Goal: Task Accomplishment & Management: Manage account settings

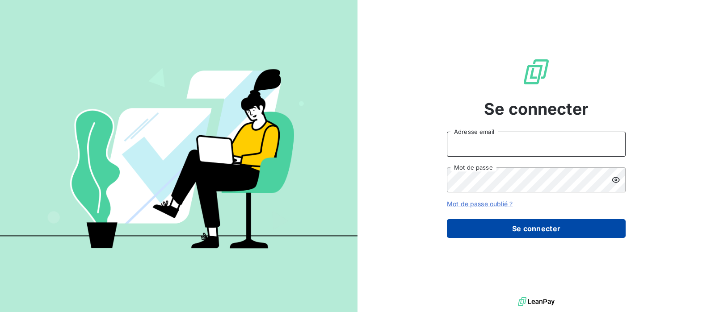
type input "[EMAIL_ADDRESS][DOMAIN_NAME]"
click at [541, 228] on button "Se connecter" at bounding box center [536, 228] width 179 height 19
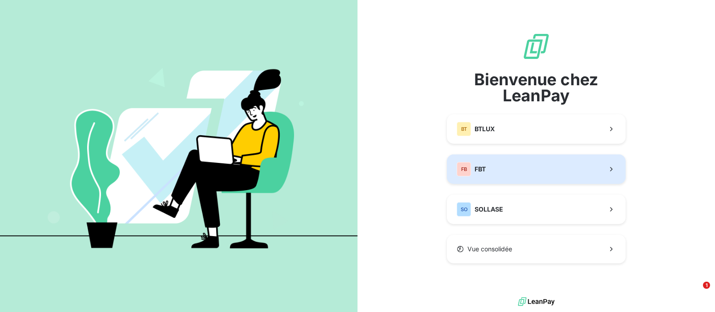
click at [518, 174] on button "FB FBT" at bounding box center [536, 169] width 179 height 29
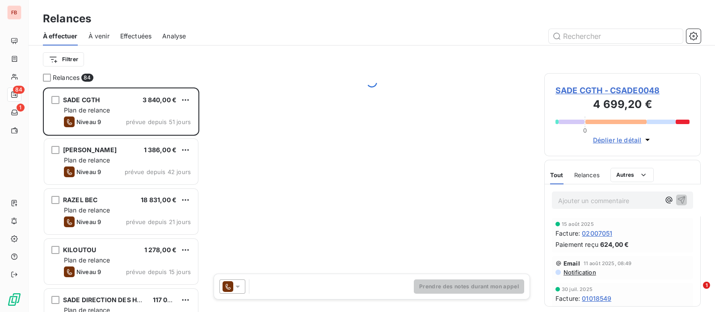
scroll to position [216, 147]
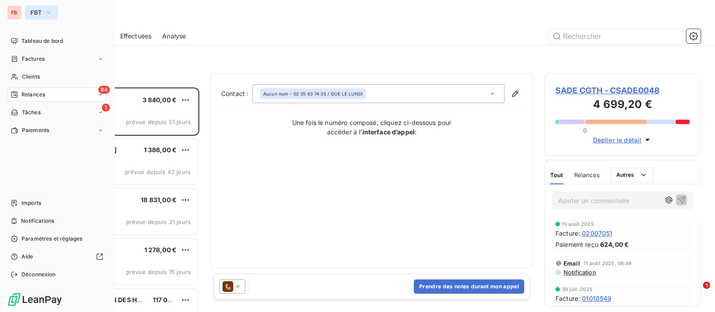
click at [36, 13] on span "FBT" at bounding box center [35, 12] width 11 height 7
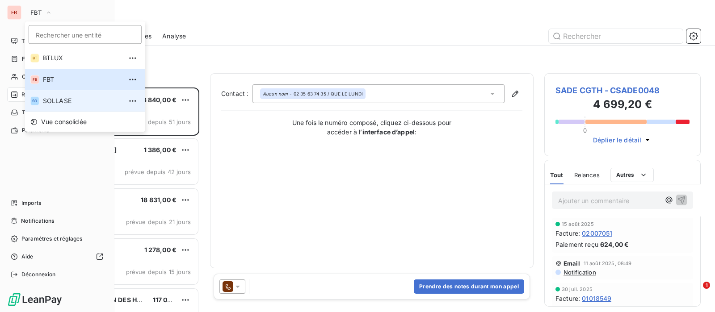
click at [55, 97] on span "SOLLASE" at bounding box center [82, 101] width 79 height 9
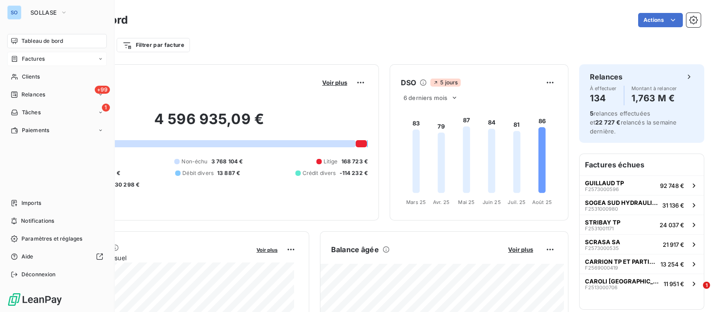
click at [32, 52] on div "Factures" at bounding box center [57, 59] width 100 height 14
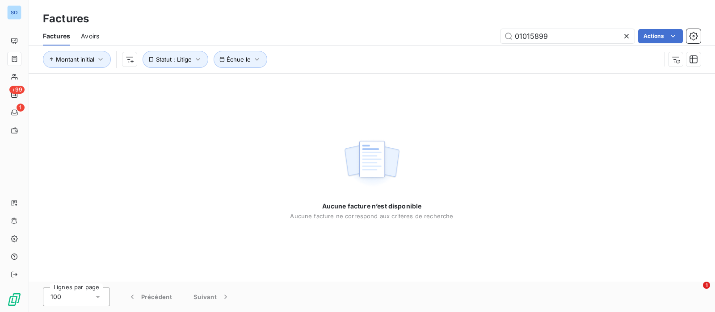
drag, startPoint x: 562, startPoint y: 36, endPoint x: 463, endPoint y: 29, distance: 99.0
click at [464, 29] on div "01015899 Actions" at bounding box center [405, 36] width 591 height 14
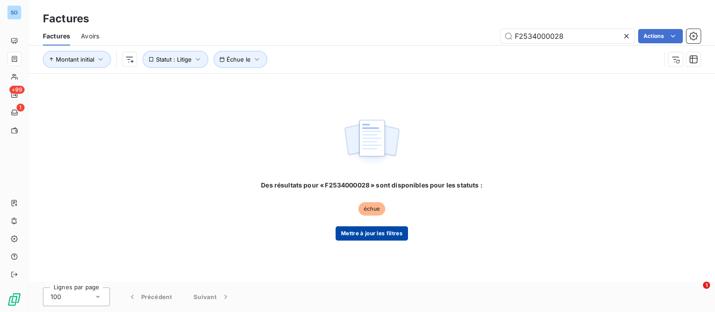
type input "F2534000028"
click at [366, 232] on button "Mettre à jour les filtres" at bounding box center [372, 234] width 72 height 14
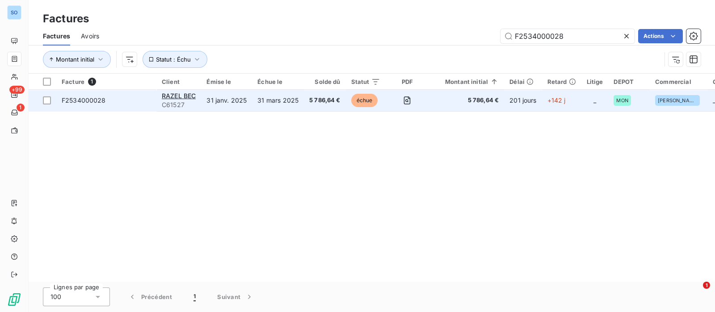
click at [226, 107] on td "31 janv. 2025" at bounding box center [226, 100] width 51 height 21
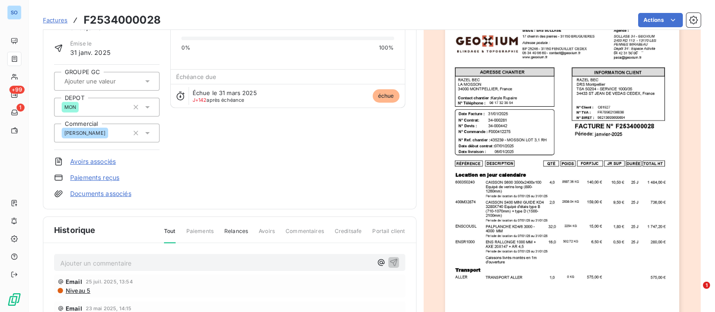
scroll to position [112, 0]
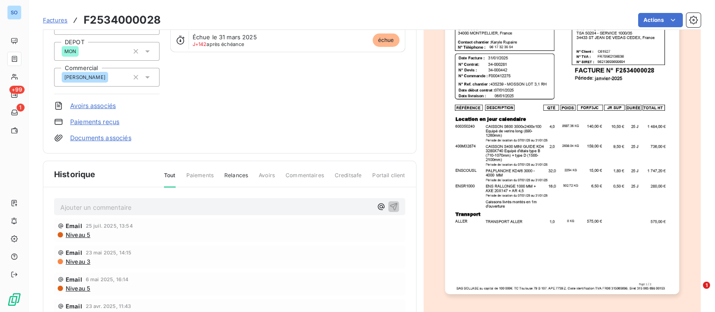
click at [107, 205] on p "Ajouter un commentaire ﻿" at bounding box center [216, 207] width 312 height 11
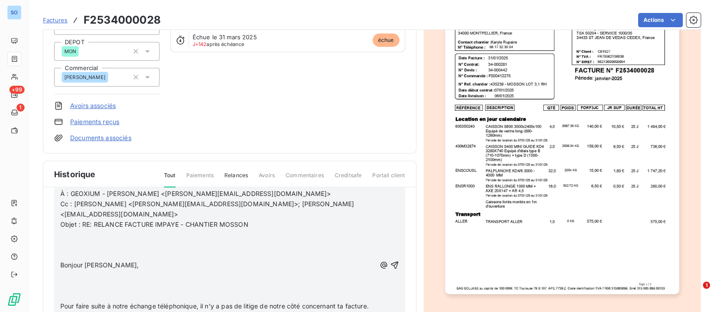
scroll to position [55, 0]
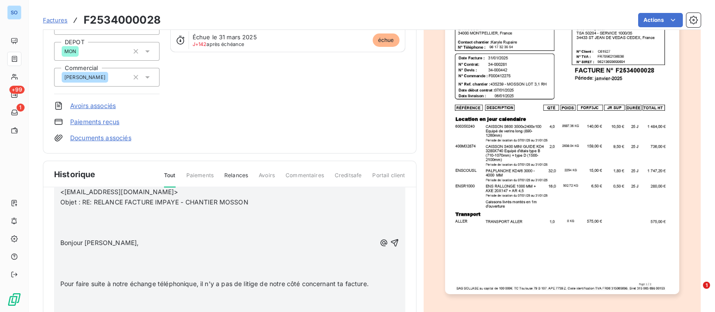
click at [79, 211] on p at bounding box center [218, 213] width 316 height 10
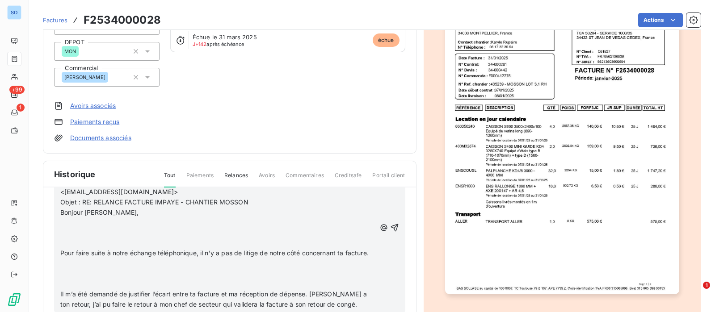
click at [66, 222] on p "﻿" at bounding box center [218, 223] width 316 height 10
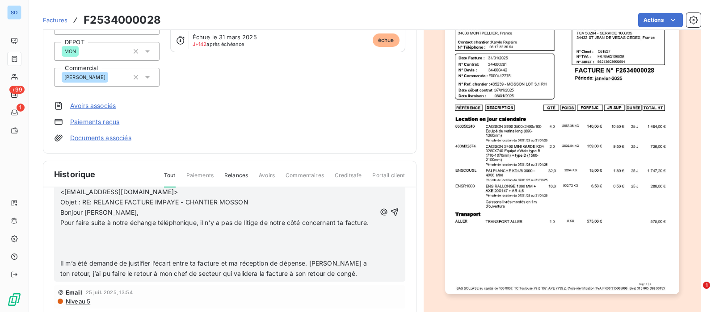
click at [71, 239] on p "﻿" at bounding box center [218, 233] width 316 height 10
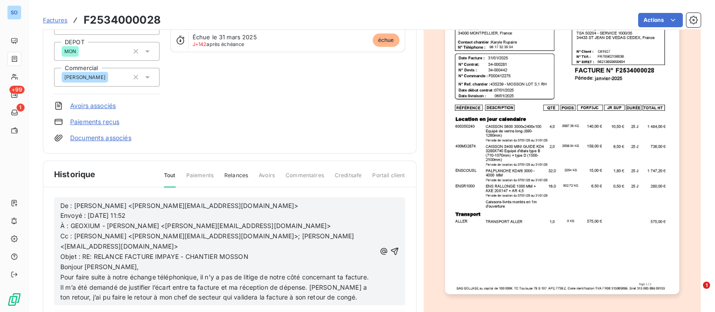
scroll to position [0, 0]
click at [390, 257] on icon "button" at bounding box center [394, 252] width 9 height 9
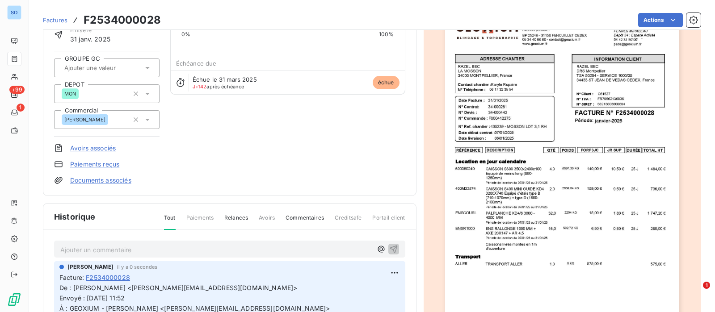
scroll to position [56, 0]
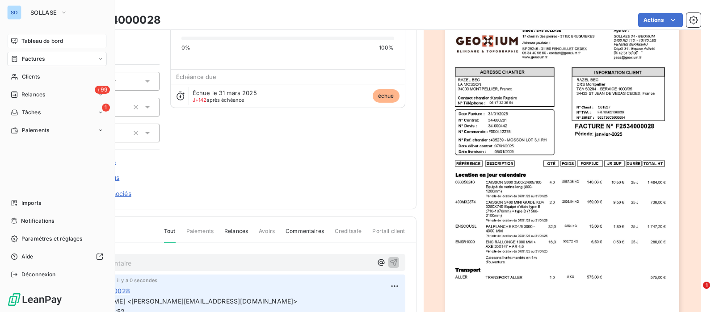
click at [22, 38] on span "Tableau de bord" at bounding box center [42, 41] width 42 height 8
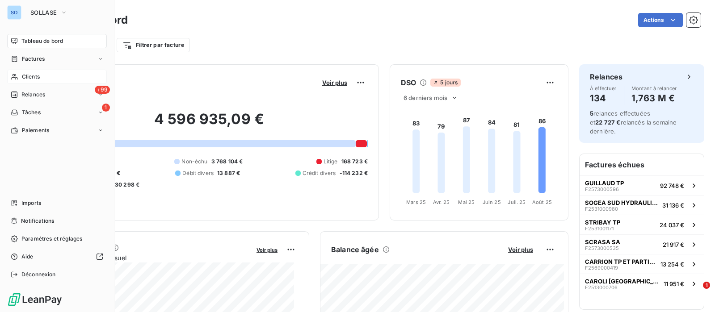
click at [25, 78] on span "Clients" at bounding box center [31, 77] width 18 height 8
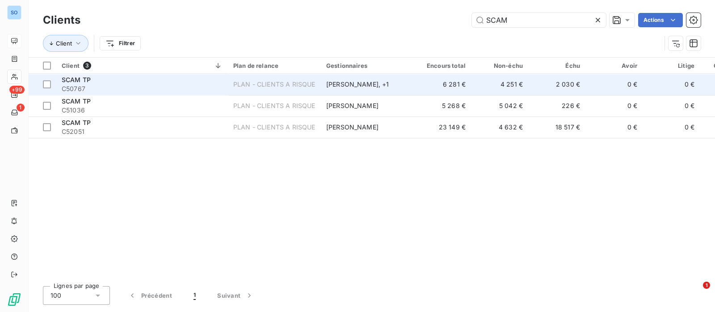
type input "SCAM"
click at [193, 85] on span "C50767" at bounding box center [142, 88] width 161 height 9
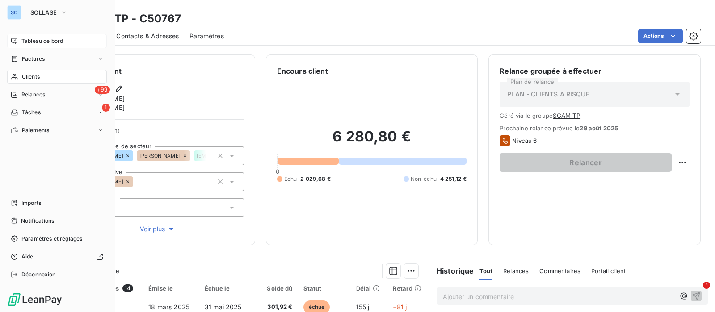
click at [20, 76] on div "Clients" at bounding box center [57, 77] width 100 height 14
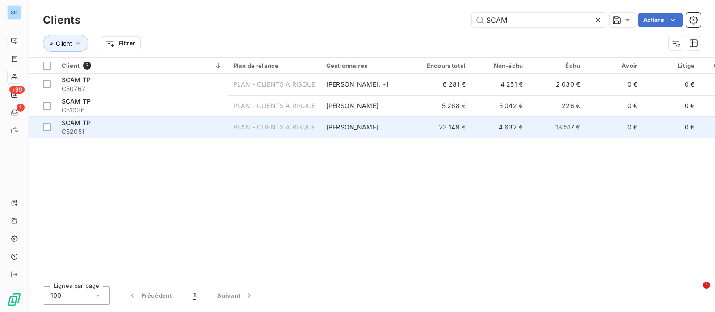
click at [103, 127] on span "C52051" at bounding box center [142, 131] width 161 height 9
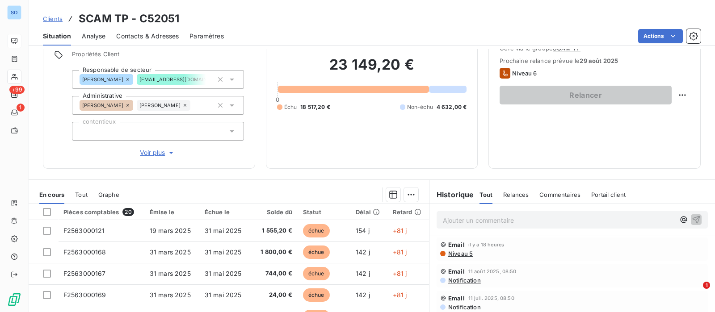
scroll to position [111, 0]
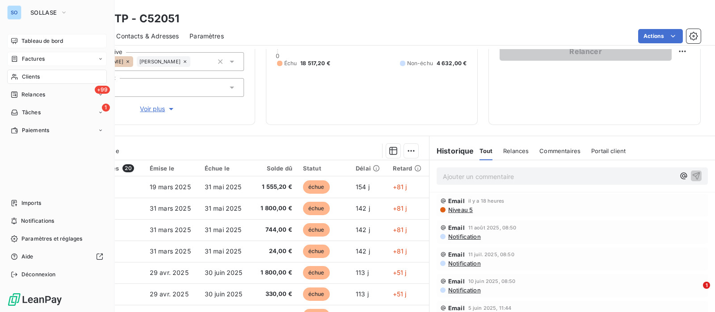
click at [23, 59] on span "Factures" at bounding box center [33, 59] width 23 height 8
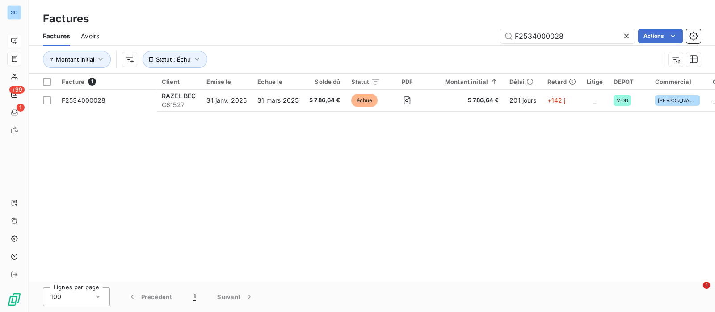
drag, startPoint x: 564, startPoint y: 34, endPoint x: 448, endPoint y: 29, distance: 115.8
click at [447, 32] on div "F2534000028 Actions" at bounding box center [405, 36] width 591 height 14
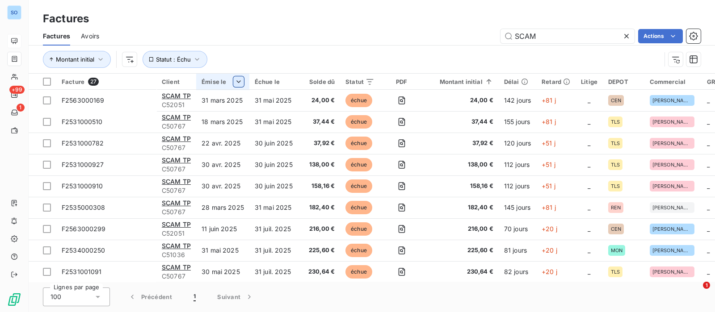
type input "SCAM"
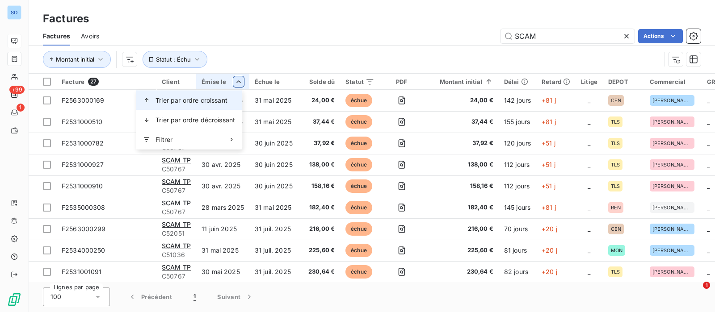
click at [203, 97] on span "Trier par ordre croissant" at bounding box center [192, 100] width 72 height 9
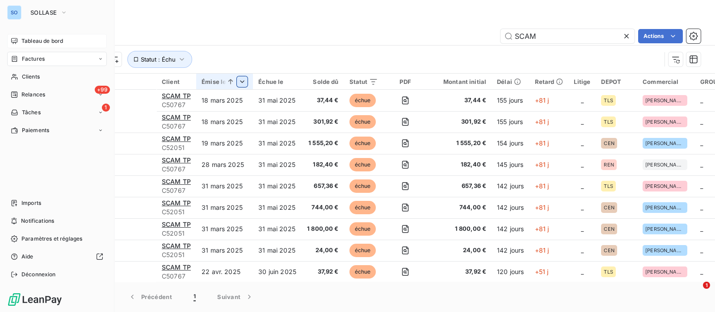
drag, startPoint x: 28, startPoint y: 58, endPoint x: 40, endPoint y: 57, distance: 12.1
click at [28, 58] on span "Factures" at bounding box center [33, 59] width 23 height 8
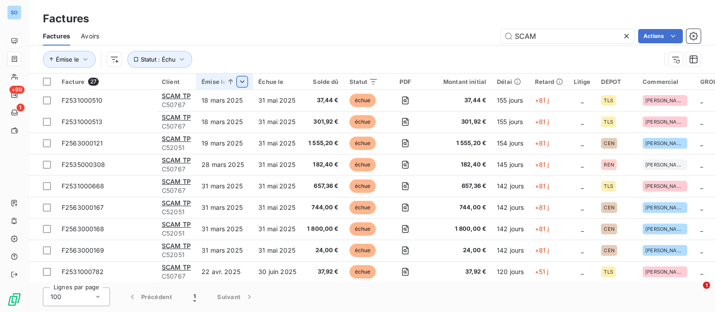
click at [623, 34] on icon at bounding box center [626, 36] width 9 height 9
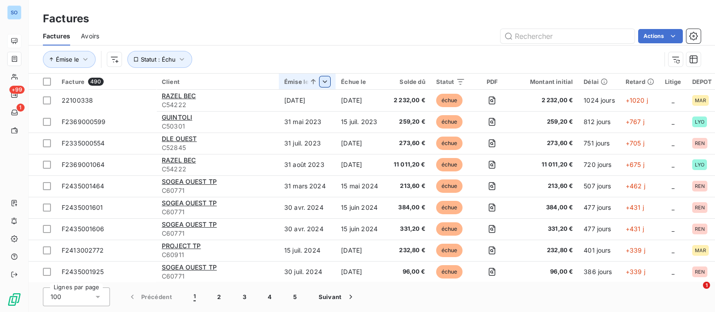
click at [328, 80] on html "SO +99 1 Factures Factures Avoirs Actions Émise le Statut : Échu Facture 490 Cl…" at bounding box center [357, 156] width 715 height 312
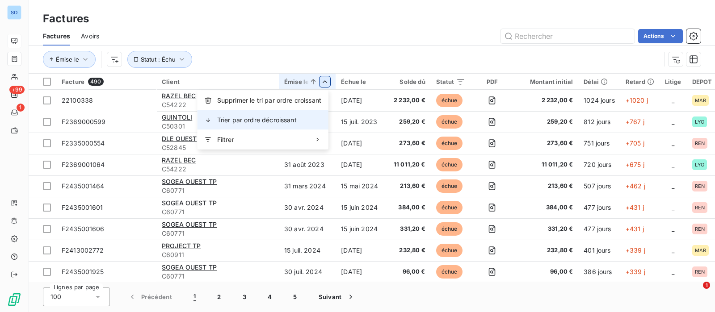
click at [273, 117] on span "Trier par ordre décroissant" at bounding box center [257, 120] width 80 height 9
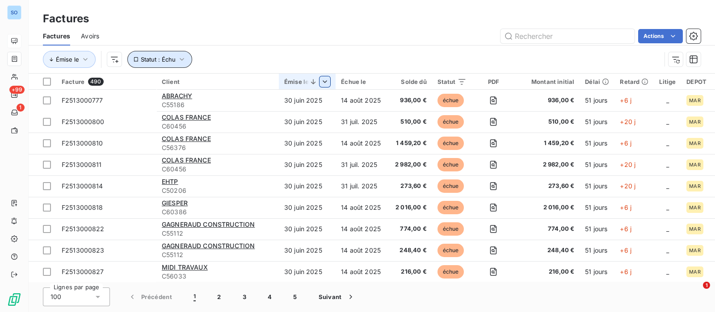
click at [175, 59] on button "Statut : Échu" at bounding box center [159, 59] width 65 height 17
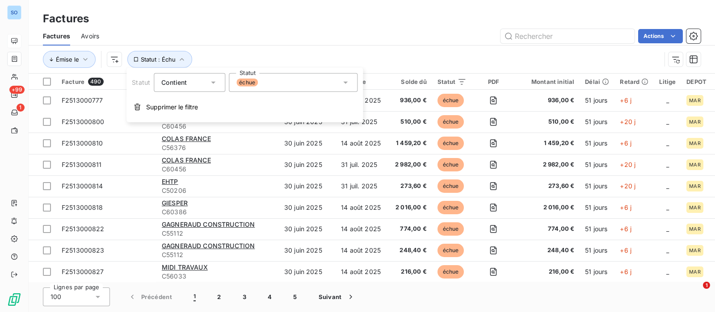
click at [319, 79] on div "échue" at bounding box center [293, 82] width 129 height 19
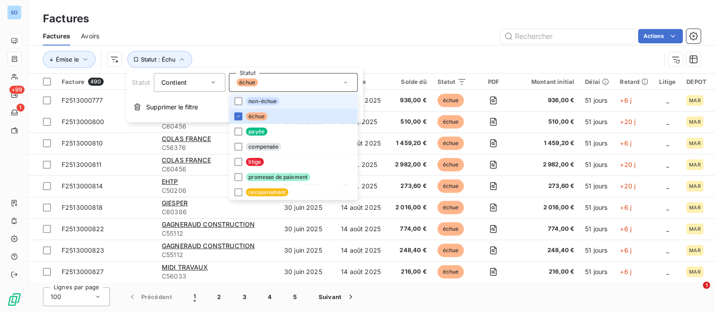
click at [271, 98] on span "non-échue" at bounding box center [263, 101] width 34 height 8
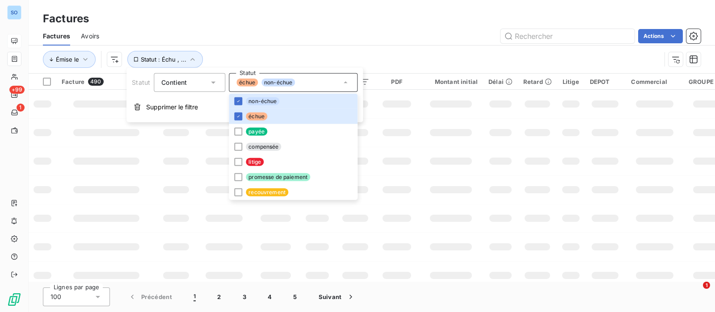
click at [314, 39] on div "Actions" at bounding box center [405, 36] width 591 height 14
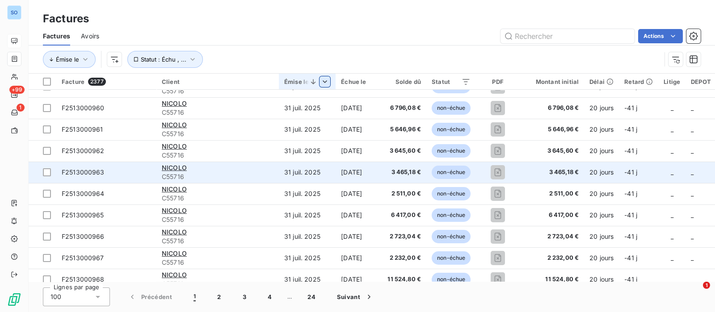
scroll to position [950, 0]
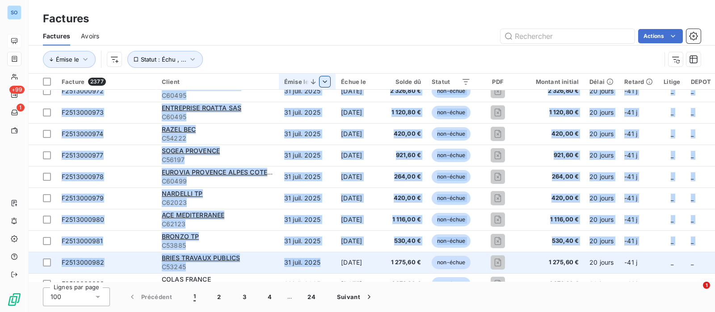
drag, startPoint x: 391, startPoint y: 278, endPoint x: 317, endPoint y: 270, distance: 73.7
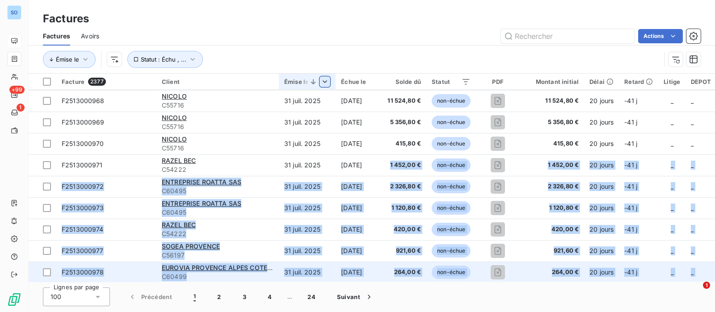
scroll to position [1056, 0]
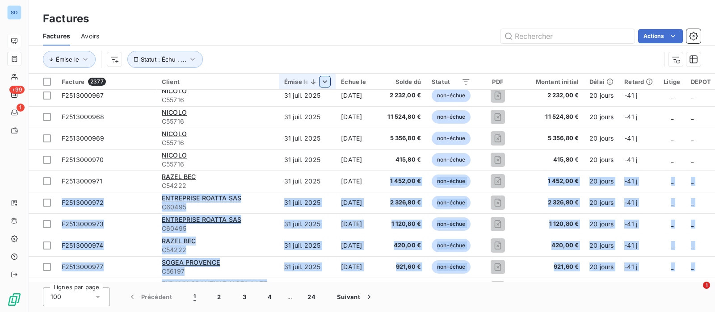
click at [370, 31] on div "Actions" at bounding box center [405, 36] width 591 height 14
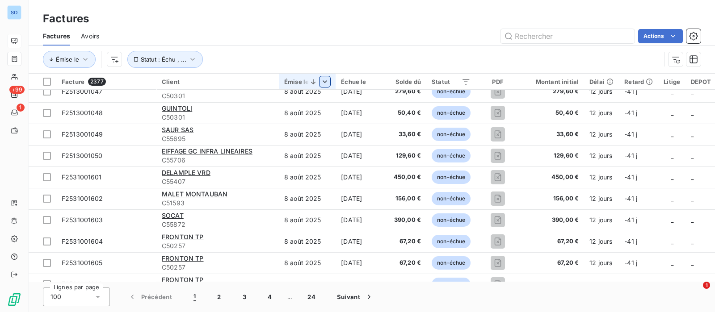
scroll to position [0, 0]
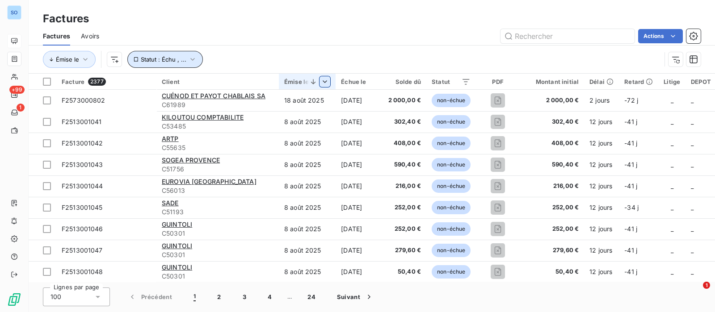
drag, startPoint x: 194, startPoint y: 56, endPoint x: 199, endPoint y: 55, distance: 5.4
click at [194, 57] on icon "button" at bounding box center [192, 59] width 9 height 9
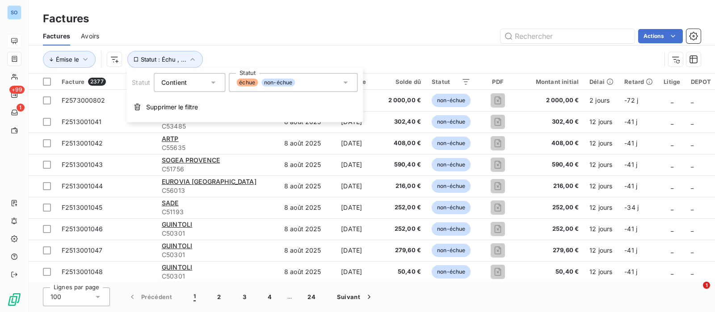
click at [342, 82] on icon at bounding box center [345, 82] width 9 height 9
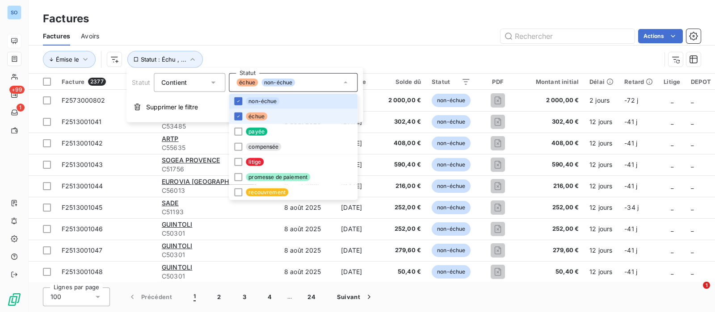
click at [259, 115] on span "échue" at bounding box center [256, 117] width 21 height 8
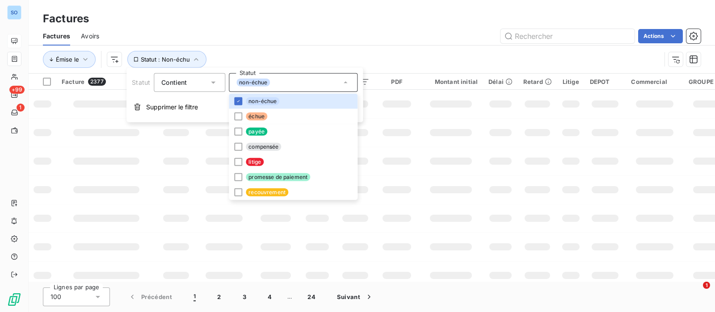
click at [350, 43] on div "Factures Avoirs Actions" at bounding box center [372, 36] width 686 height 19
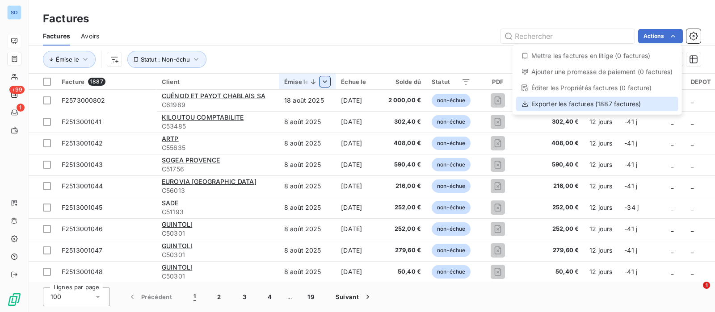
click at [619, 104] on div "Exporter les factures (1887 factures)" at bounding box center [597, 104] width 162 height 14
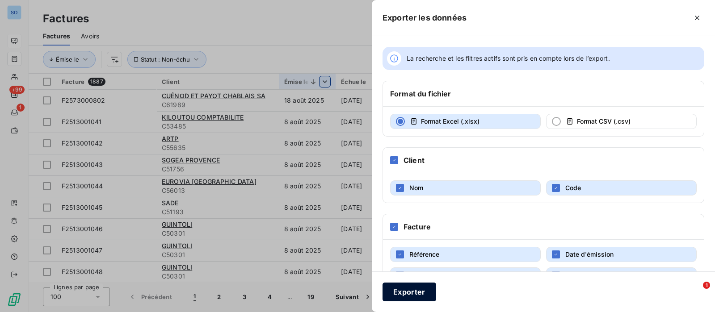
click at [413, 291] on button "Exporter" at bounding box center [410, 292] width 54 height 19
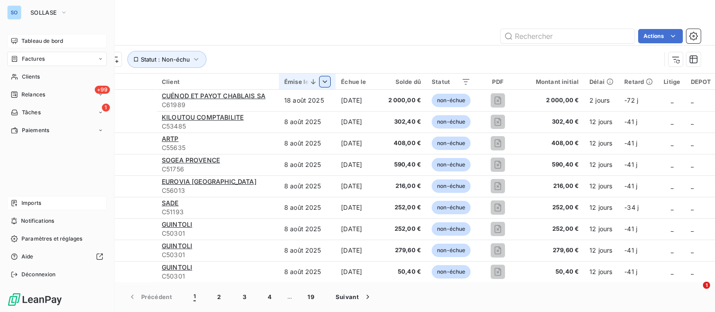
click at [32, 202] on span "Imports" at bounding box center [31, 203] width 20 height 8
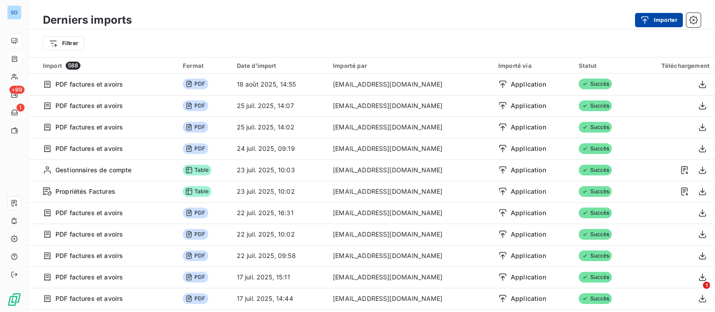
click at [664, 16] on button "Importer" at bounding box center [659, 20] width 48 height 14
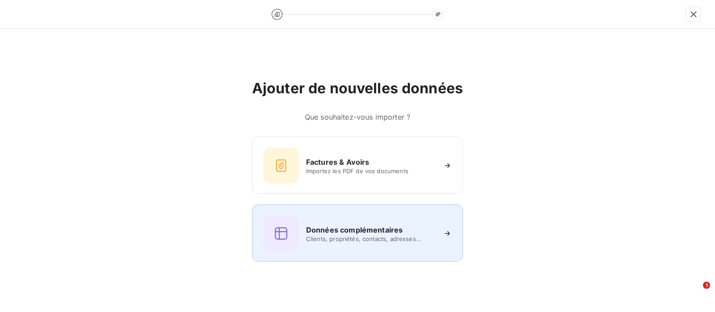
click at [398, 227] on h6 "Données complémentaires" at bounding box center [354, 230] width 97 height 11
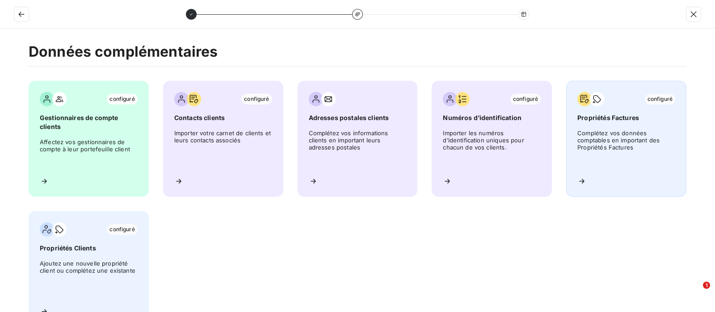
click at [610, 130] on span "Complétez vos données comptables en important des Propriétés Factures" at bounding box center [626, 150] width 98 height 40
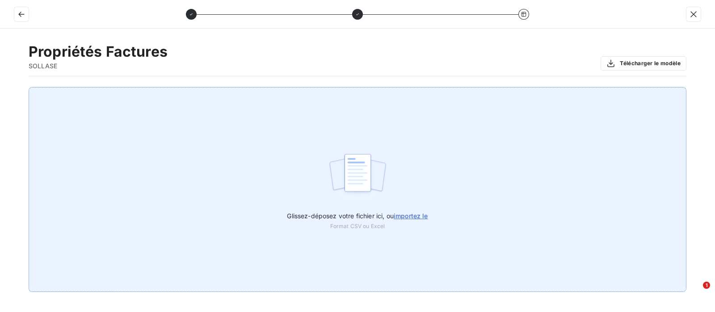
click at [407, 212] on span "importez le" at bounding box center [411, 216] width 34 height 8
click at [0, 88] on input "Glissez-déposez votre fichier ici, ou importez le" at bounding box center [0, 87] width 0 height 0
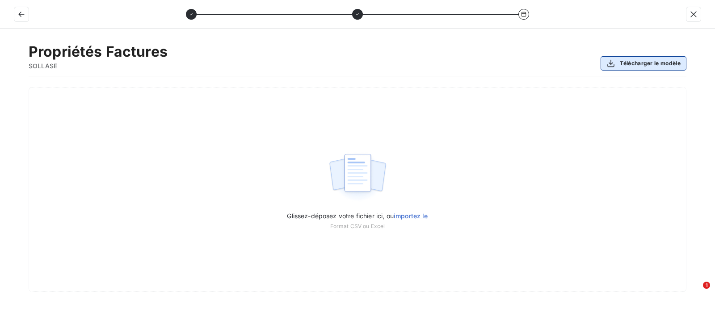
click at [634, 65] on button "Télécharger le modèle" at bounding box center [644, 63] width 86 height 14
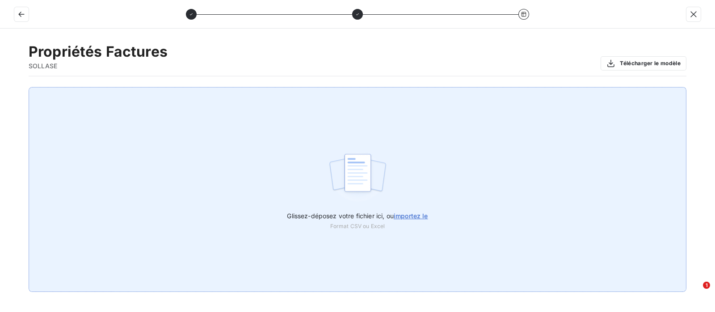
click at [409, 215] on span "importez le" at bounding box center [411, 216] width 34 height 8
click at [0, 88] on input "Glissez-déposez votre fichier ici, ou importez le" at bounding box center [0, 87] width 0 height 0
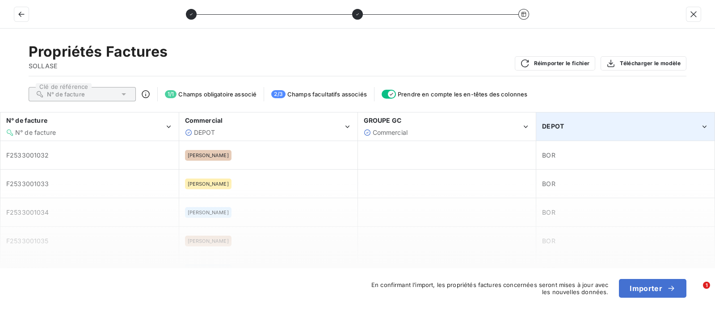
click at [706, 125] on icon "DEPOT" at bounding box center [704, 126] width 8 height 9
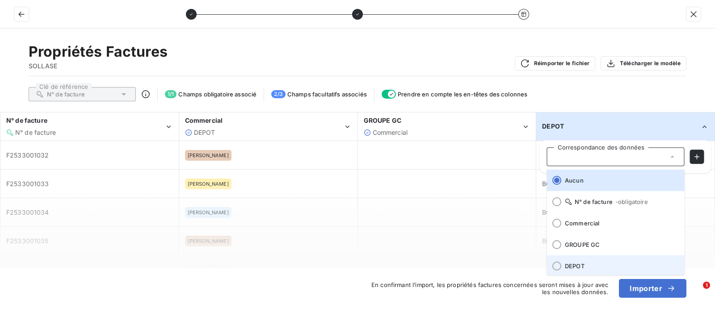
click at [568, 267] on span "DEPOT" at bounding box center [621, 266] width 113 height 7
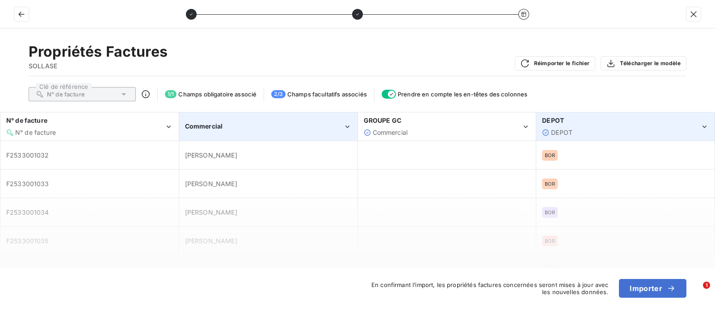
click at [349, 125] on icon "Commercial" at bounding box center [347, 126] width 8 height 9
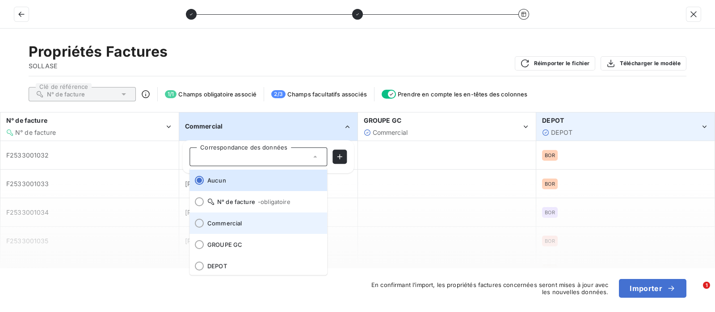
click at [210, 224] on span "Commercial" at bounding box center [263, 223] width 113 height 7
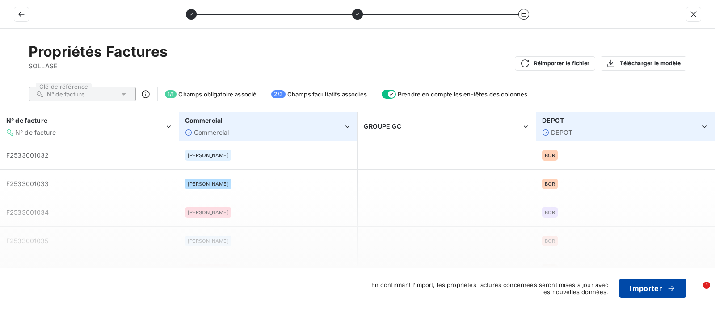
click at [659, 290] on button "Importer" at bounding box center [652, 288] width 67 height 19
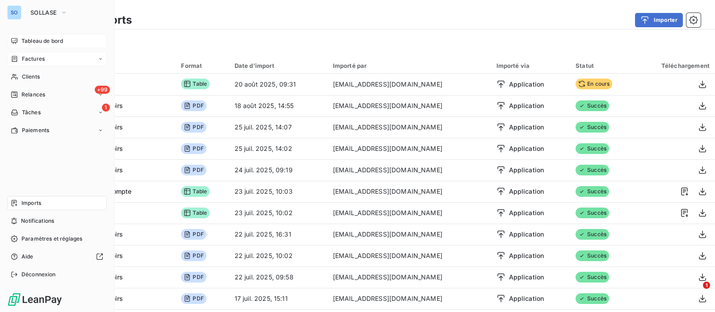
click at [31, 200] on span "Imports" at bounding box center [31, 203] width 20 height 8
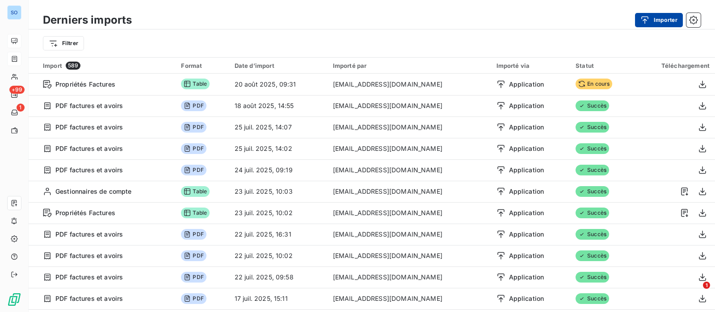
click at [650, 20] on div "button" at bounding box center [646, 20] width 13 height 9
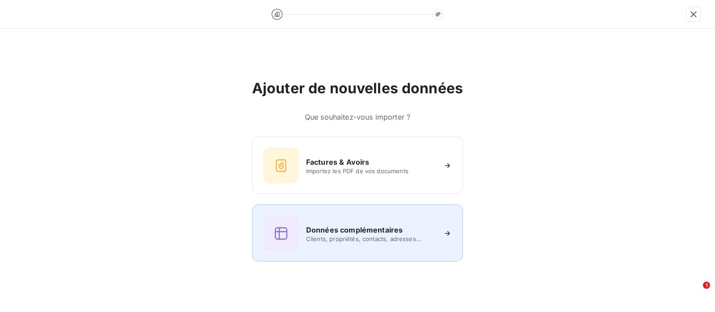
click at [351, 224] on div "Données complémentaires Clients, propriétés, contacts, adresses..." at bounding box center [357, 234] width 189 height 36
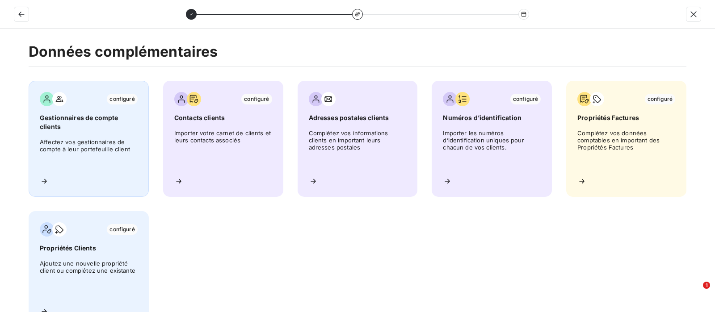
click at [89, 148] on span "Affectez vos gestionnaires de compte à leur portefeuille client" at bounding box center [89, 154] width 98 height 31
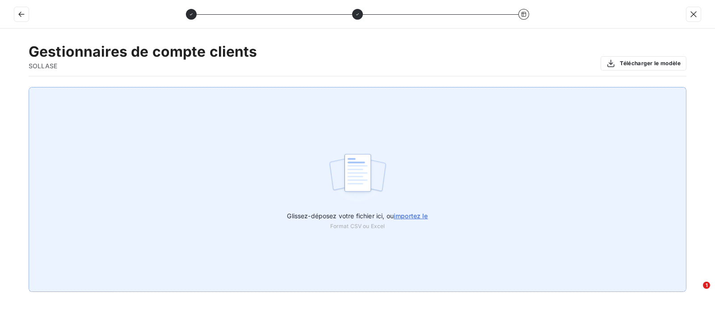
click at [413, 211] on label "Glissez-déposez votre fichier ici, ou importez le" at bounding box center [357, 214] width 141 height 17
click at [0, 88] on input "Glissez-déposez votre fichier ici, ou importez le" at bounding box center [0, 87] width 0 height 0
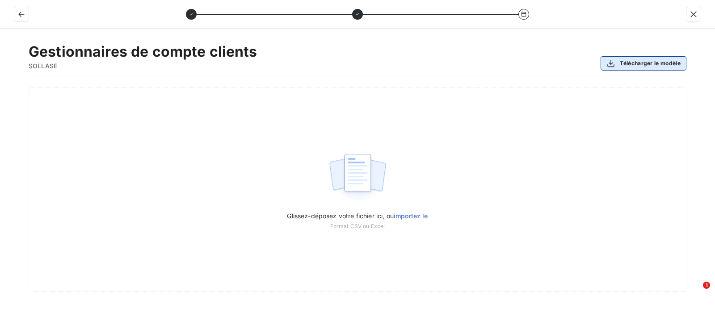
click at [642, 63] on button "Télécharger le modèle" at bounding box center [644, 63] width 86 height 14
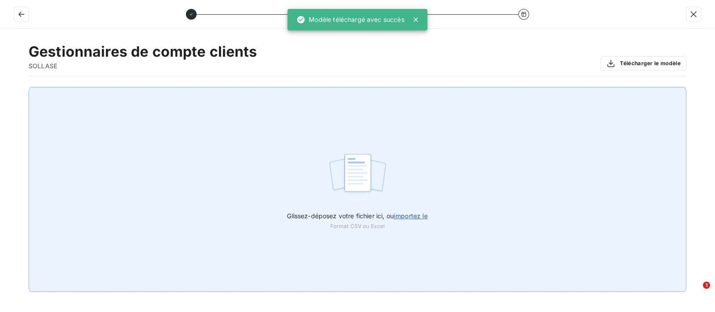
click at [414, 212] on span "importez le" at bounding box center [411, 216] width 34 height 8
click at [0, 88] on input "Glissez-déposez votre fichier ici, ou importez le" at bounding box center [0, 87] width 0 height 0
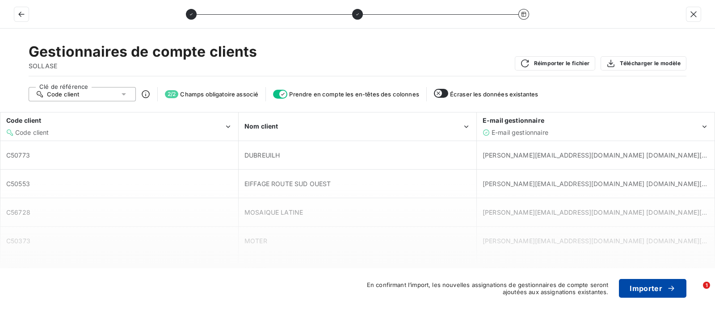
click at [653, 287] on button "Importer" at bounding box center [652, 288] width 67 height 19
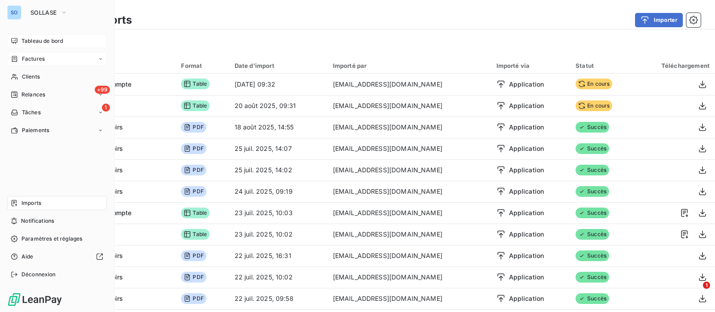
click at [24, 39] on span "Tableau de bord" at bounding box center [42, 41] width 42 height 8
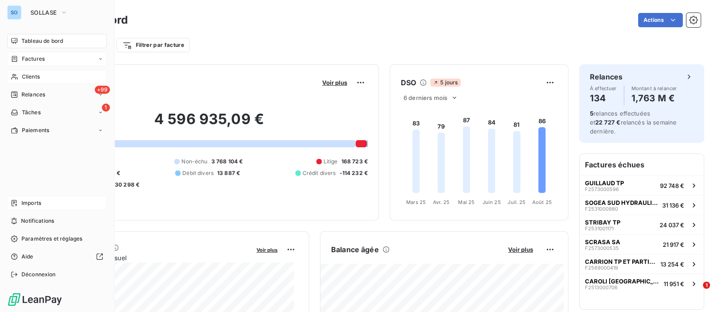
click at [40, 78] on span "Clients" at bounding box center [31, 77] width 18 height 8
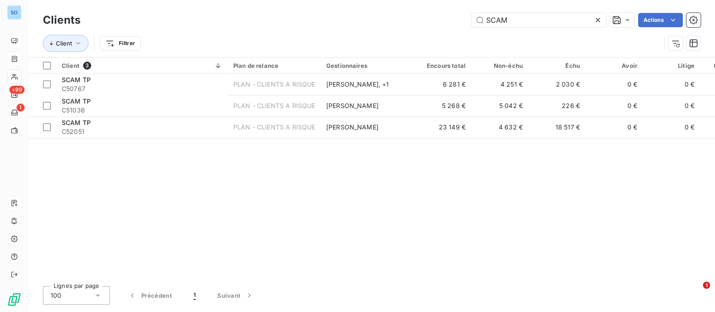
drag, startPoint x: 530, startPoint y: 23, endPoint x: 402, endPoint y: 8, distance: 129.1
click at [403, 20] on div "SCAM Actions" at bounding box center [396, 20] width 610 height 14
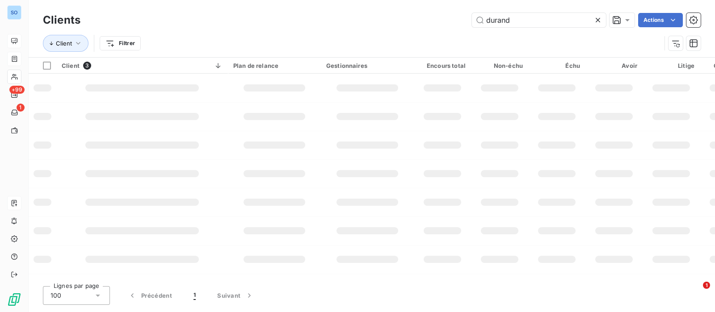
type input "durand"
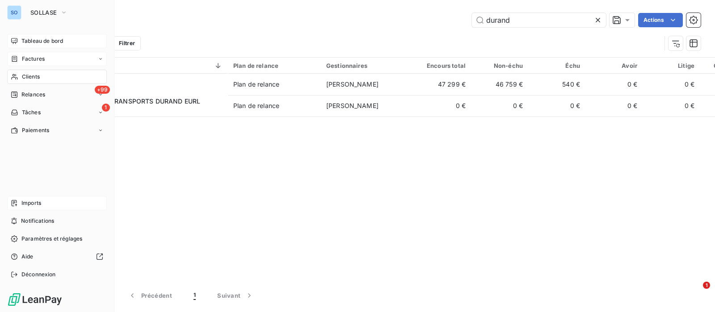
click at [38, 59] on span "Factures" at bounding box center [33, 59] width 23 height 8
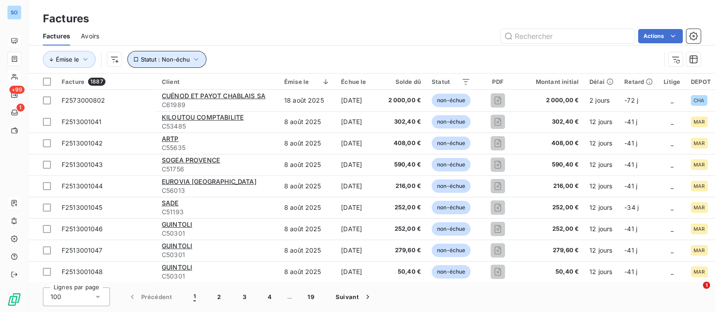
click at [183, 56] on span "Statut : Non-échu" at bounding box center [165, 59] width 49 height 7
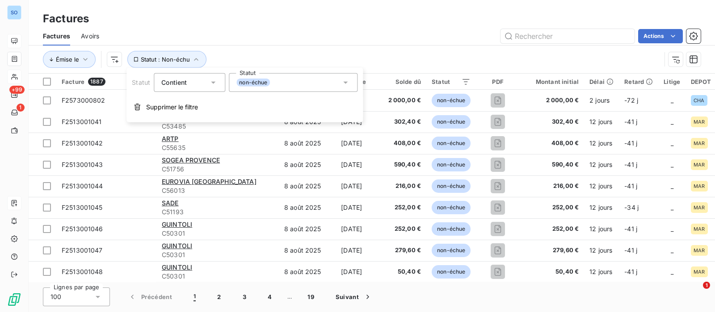
click at [266, 81] on span "non-échue" at bounding box center [253, 83] width 34 height 8
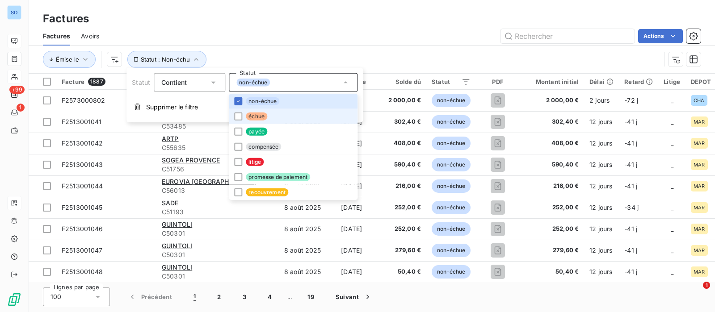
click at [257, 115] on span "échue" at bounding box center [256, 117] width 21 height 8
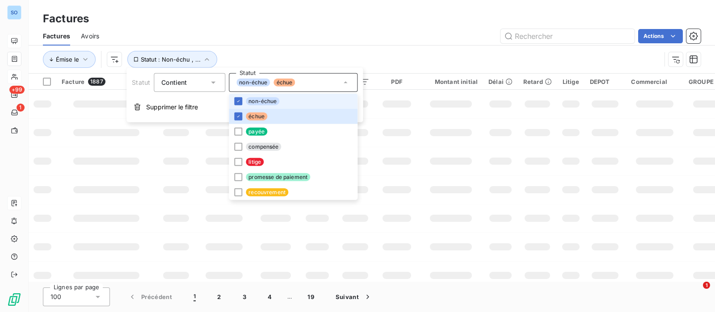
click at [256, 98] on span "non-échue" at bounding box center [263, 101] width 34 height 8
click at [240, 101] on div at bounding box center [238, 101] width 8 height 8
click at [541, 29] on input "text" at bounding box center [568, 36] width 134 height 14
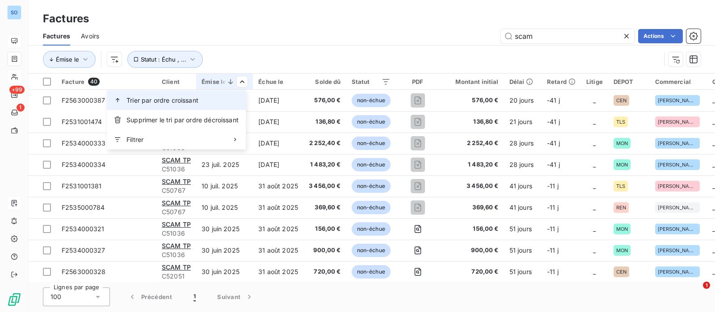
click at [189, 104] on span "Trier par ordre croissant" at bounding box center [162, 100] width 72 height 9
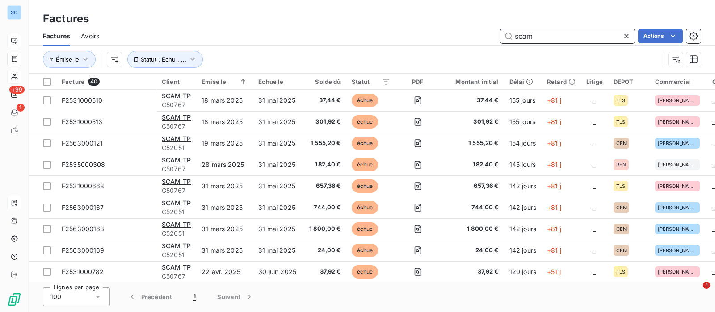
drag, startPoint x: 545, startPoint y: 35, endPoint x: 440, endPoint y: 35, distance: 105.0
click at [441, 35] on div "scam Actions" at bounding box center [405, 36] width 591 height 14
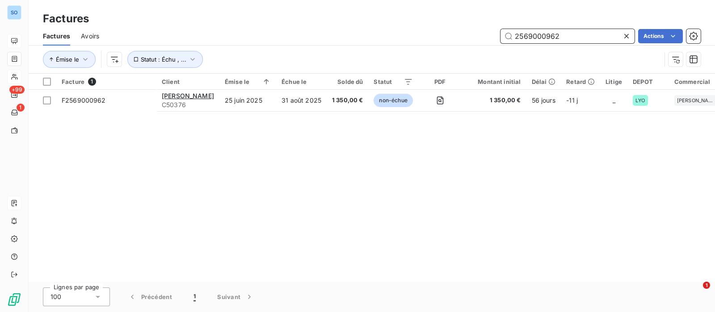
drag, startPoint x: 581, startPoint y: 41, endPoint x: 415, endPoint y: 34, distance: 166.4
click at [415, 34] on div "2569000962 Actions" at bounding box center [405, 36] width 591 height 14
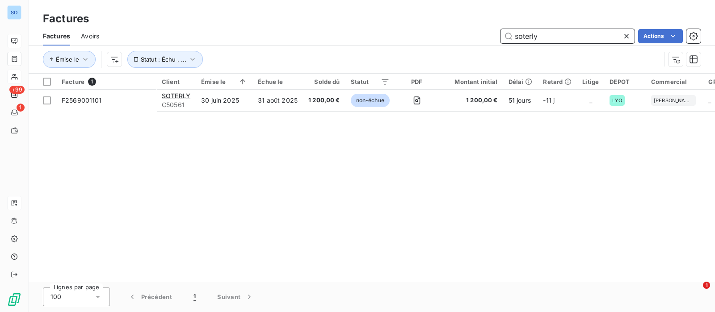
drag, startPoint x: 563, startPoint y: 31, endPoint x: 441, endPoint y: 35, distance: 122.1
click at [441, 35] on div "soterly Actions" at bounding box center [405, 36] width 591 height 14
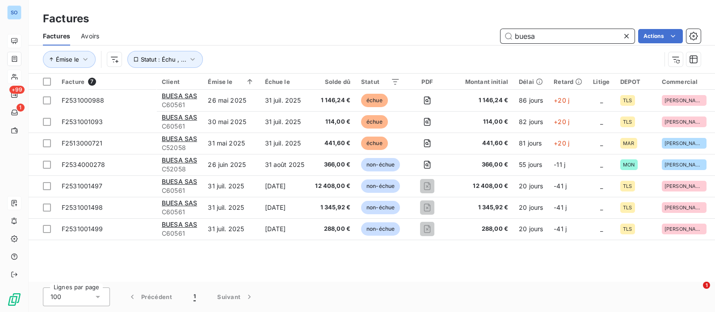
drag, startPoint x: 543, startPoint y: 38, endPoint x: 471, endPoint y: 37, distance: 72.0
click at [471, 37] on div "buesa Actions" at bounding box center [405, 36] width 591 height 14
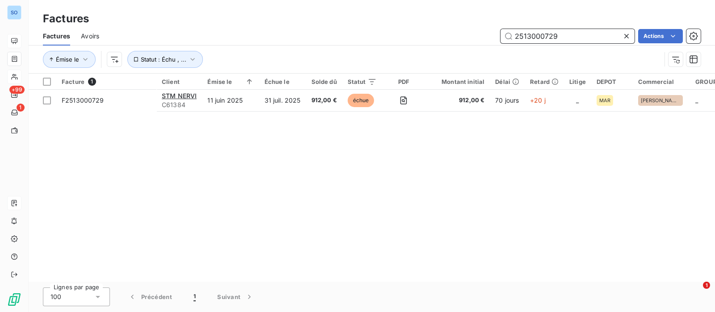
drag, startPoint x: 555, startPoint y: 37, endPoint x: 422, endPoint y: 33, distance: 132.8
click at [425, 34] on div "2513000729 Actions" at bounding box center [405, 36] width 591 height 14
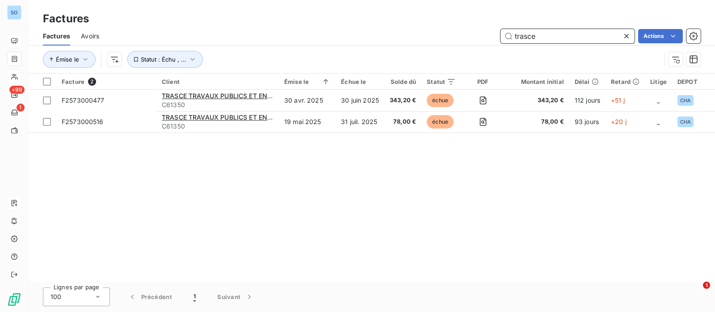
drag, startPoint x: 553, startPoint y: 31, endPoint x: 292, endPoint y: 31, distance: 261.0
click at [297, 32] on div "trasce Actions" at bounding box center [405, 36] width 591 height 14
type input "loxam"
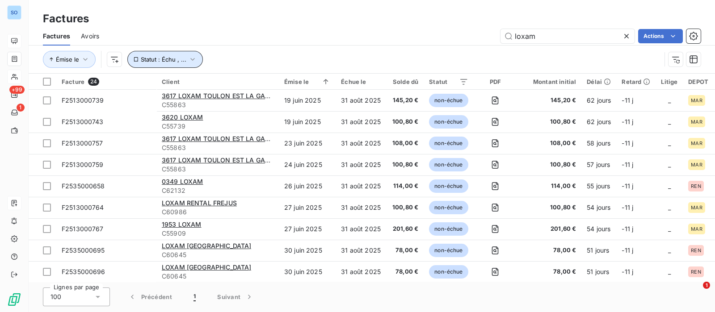
click at [189, 54] on button "Statut : Échu , ..." at bounding box center [165, 59] width 76 height 17
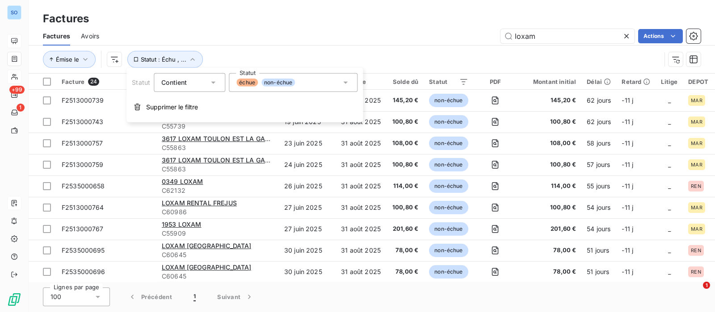
click at [354, 79] on div "échue non-échue" at bounding box center [293, 82] width 129 height 19
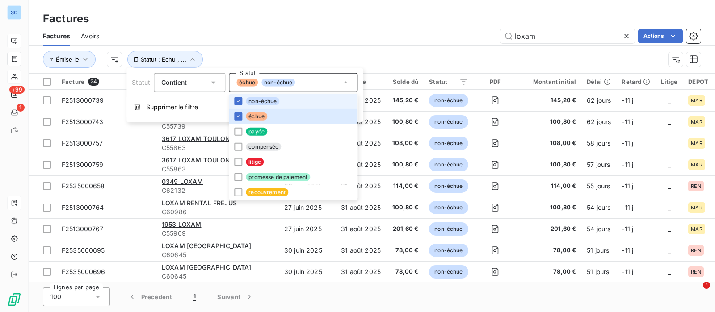
click at [277, 99] on span "non-échue" at bounding box center [263, 101] width 34 height 8
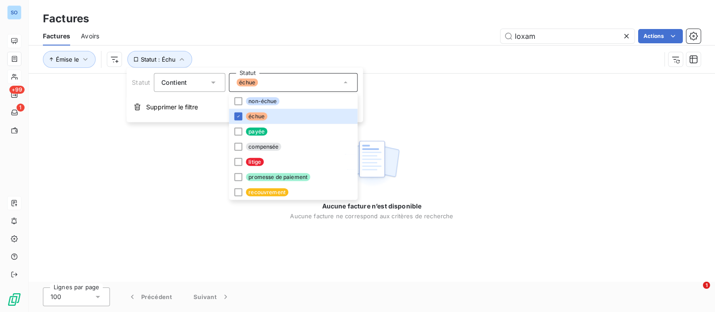
click at [412, 42] on div "loxam Actions" at bounding box center [405, 36] width 591 height 14
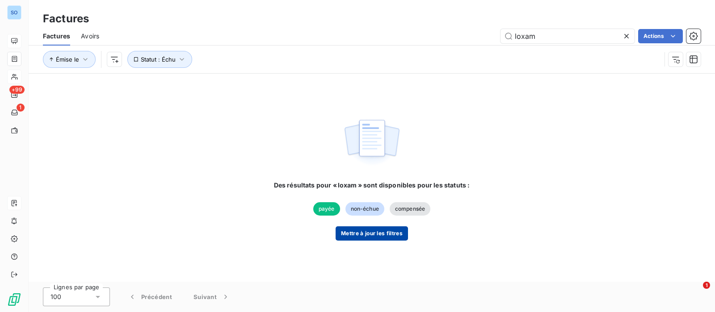
click at [372, 229] on button "Mettre à jour les filtres" at bounding box center [372, 234] width 72 height 14
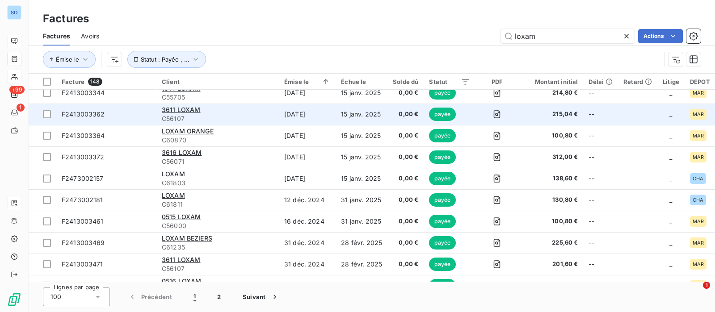
scroll to position [1956, 0]
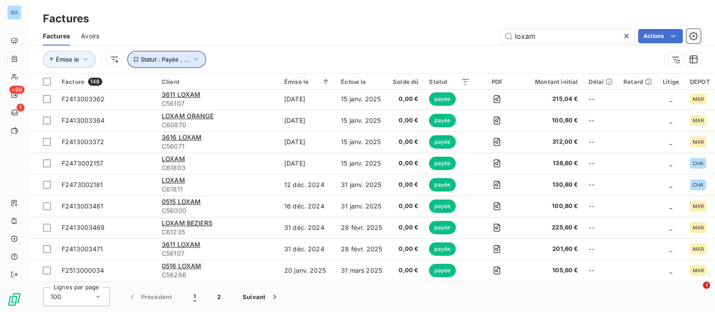
click at [191, 56] on icon "button" at bounding box center [195, 59] width 9 height 9
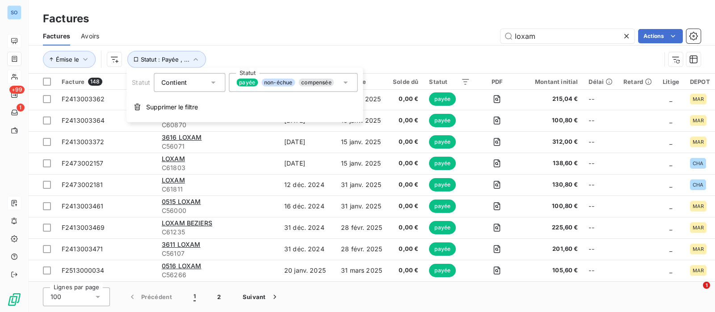
click at [340, 84] on div "payée non-échue compensée" at bounding box center [293, 82] width 129 height 19
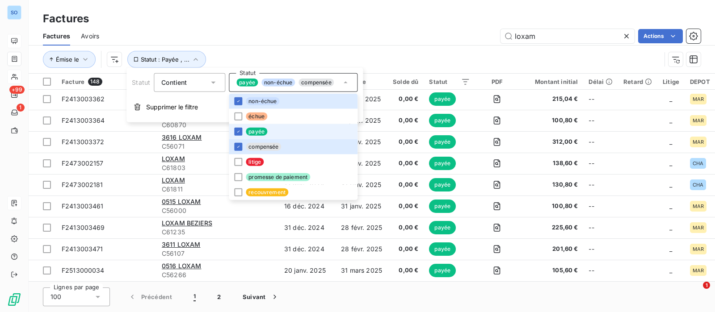
click at [247, 131] on span "payée" at bounding box center [256, 132] width 21 height 8
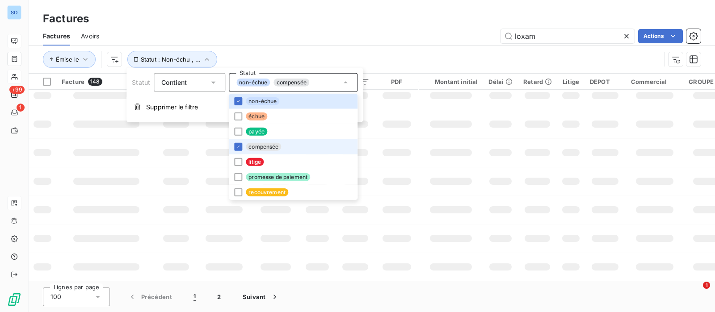
click at [246, 146] on span "compensée" at bounding box center [263, 147] width 35 height 8
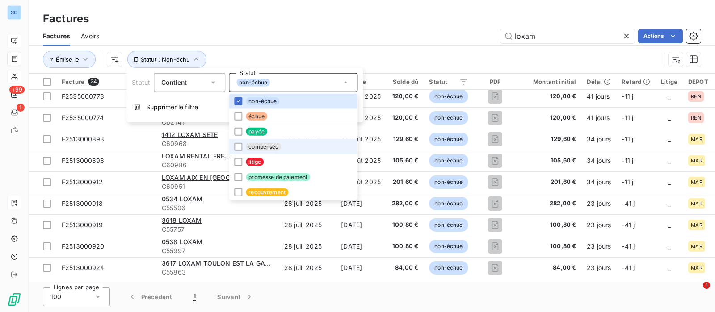
scroll to position [326, 0]
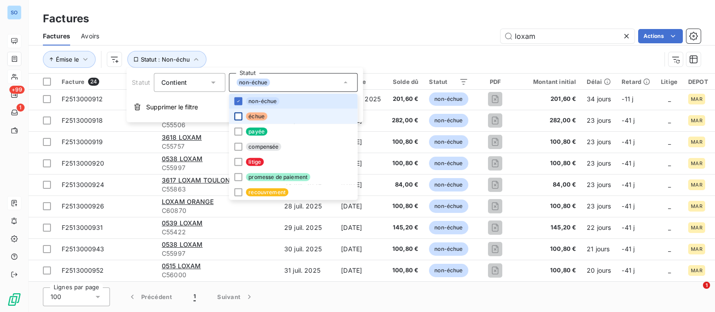
click at [241, 115] on div at bounding box center [238, 117] width 8 height 8
click at [387, 43] on div "Factures Avoirs loxam Actions" at bounding box center [372, 36] width 686 height 19
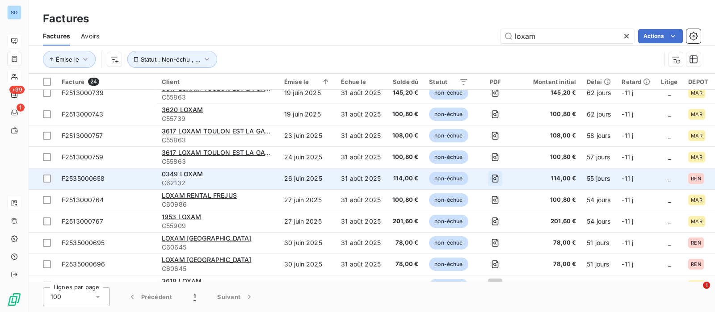
scroll to position [0, 0]
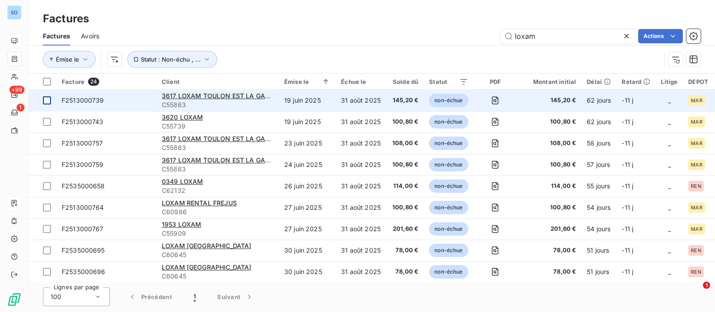
click at [48, 101] on div at bounding box center [47, 101] width 8 height 8
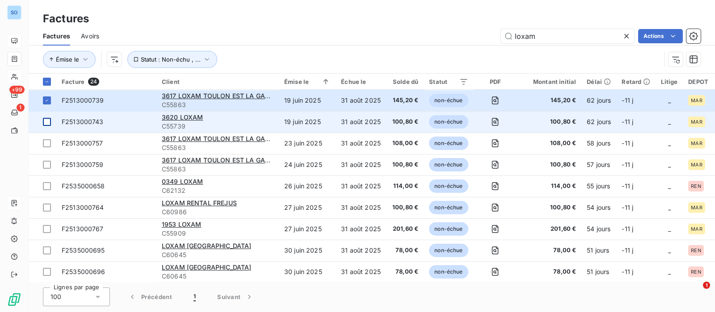
click at [47, 120] on div at bounding box center [47, 122] width 8 height 8
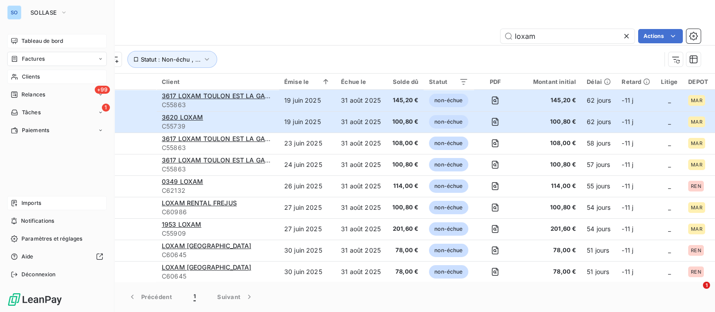
drag, startPoint x: 18, startPoint y: 77, endPoint x: 17, endPoint y: 72, distance: 4.8
click at [18, 77] on div "Clients" at bounding box center [57, 77] width 100 height 14
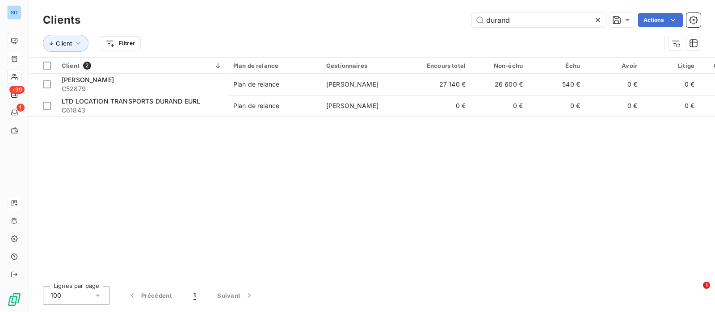
drag, startPoint x: 554, startPoint y: 23, endPoint x: 323, endPoint y: 13, distance: 231.2
click at [323, 13] on div "durand Actions" at bounding box center [396, 20] width 610 height 14
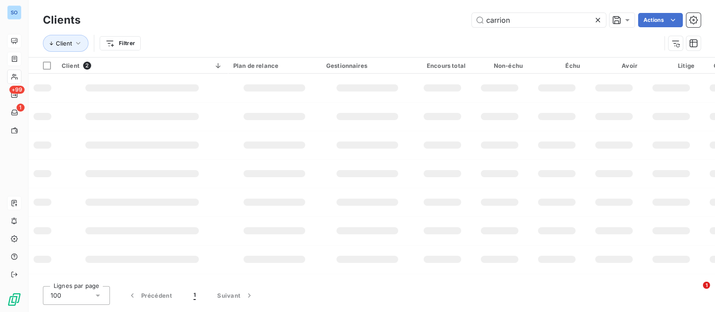
type input "carrion"
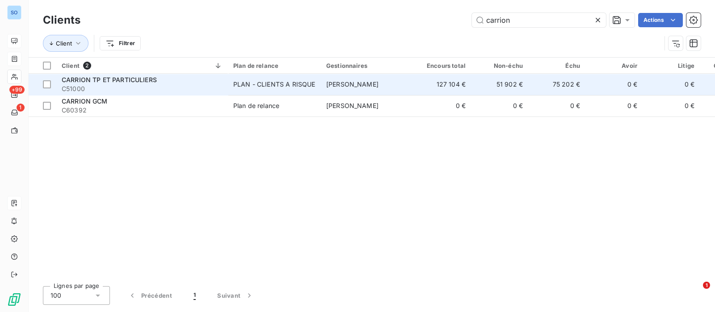
click at [214, 80] on div "CARRION TP ET PARTICULIERS" at bounding box center [142, 80] width 161 height 9
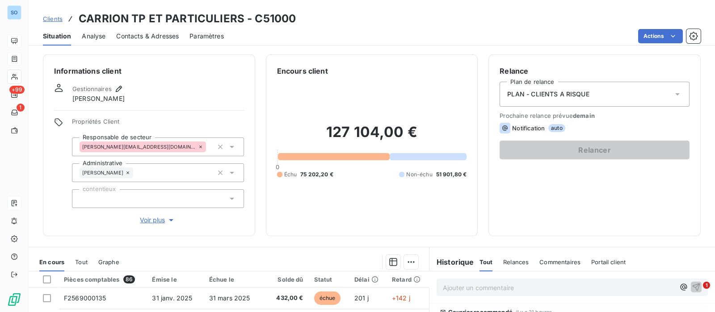
click at [146, 37] on span "Contacts & Adresses" at bounding box center [147, 36] width 63 height 9
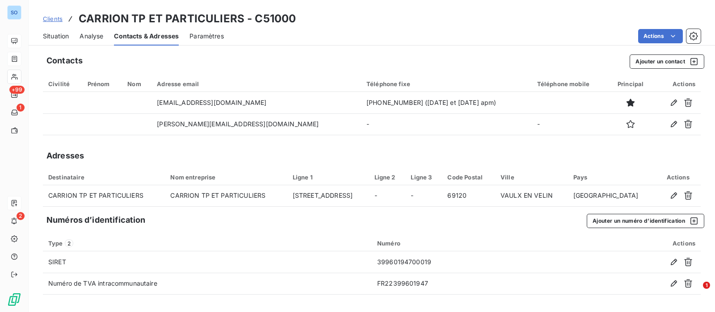
click at [47, 33] on span "Situation" at bounding box center [56, 36] width 26 height 9
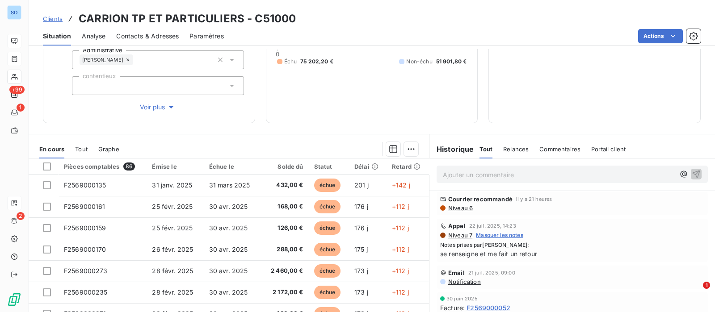
scroll to position [158, 0]
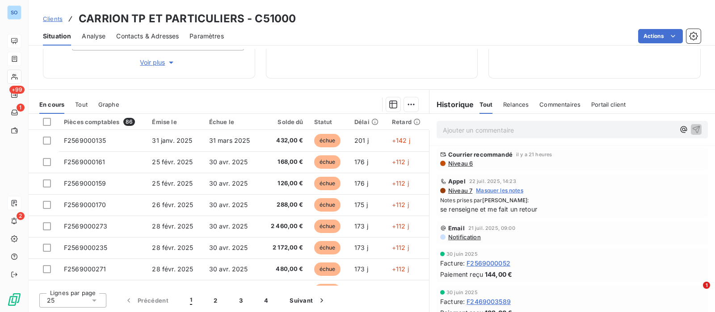
click at [506, 126] on p "Ajouter un commentaire ﻿" at bounding box center [559, 130] width 232 height 11
click at [693, 131] on icon "button" at bounding box center [697, 130] width 8 height 8
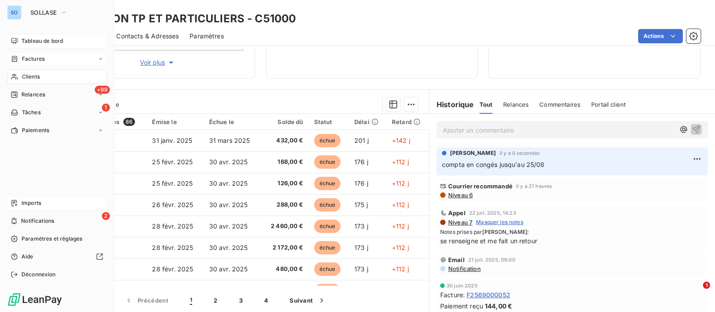
drag, startPoint x: 23, startPoint y: 41, endPoint x: 38, endPoint y: 38, distance: 14.9
click at [23, 41] on span "Tableau de bord" at bounding box center [42, 41] width 42 height 8
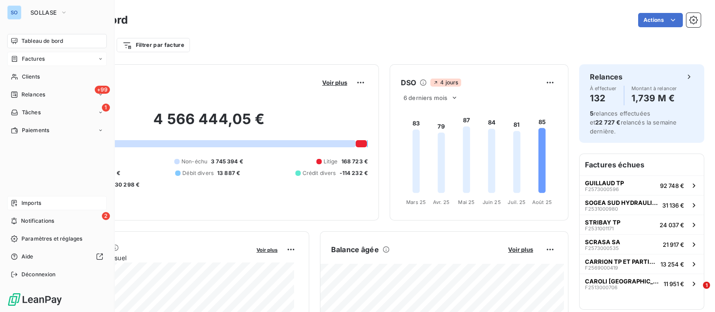
click at [27, 57] on span "Factures" at bounding box center [33, 59] width 23 height 8
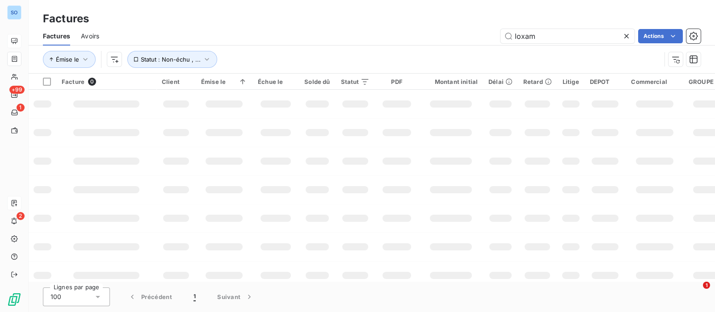
drag, startPoint x: 503, startPoint y: 34, endPoint x: 445, endPoint y: 25, distance: 58.5
click at [428, 32] on div "loxam Actions" at bounding box center [405, 36] width 591 height 14
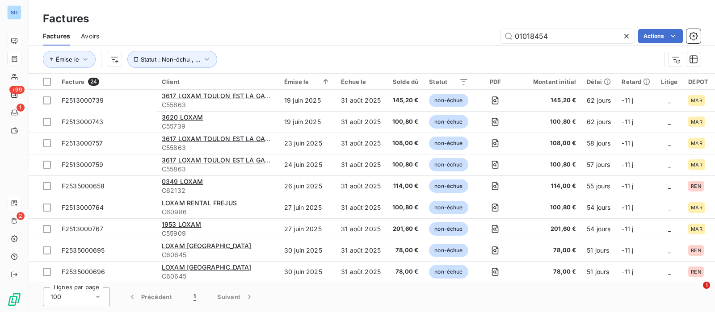
type input "01018454"
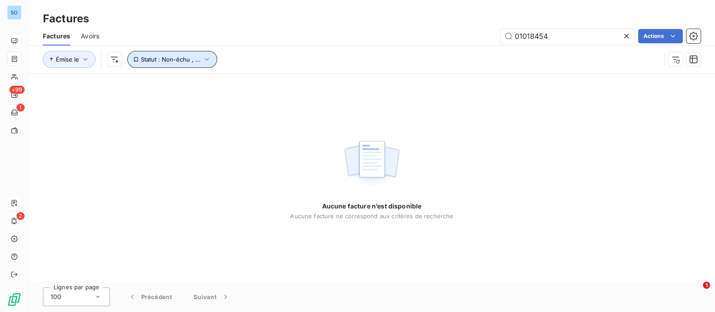
click at [160, 56] on span "Statut : Non-échu , ..." at bounding box center [171, 59] width 60 height 7
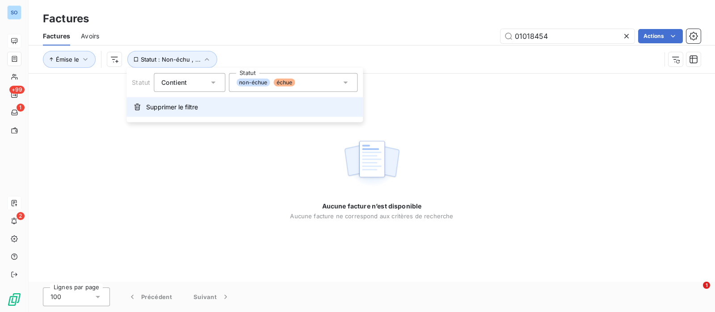
click at [148, 104] on button "Supprimer le filtre" at bounding box center [244, 107] width 236 height 20
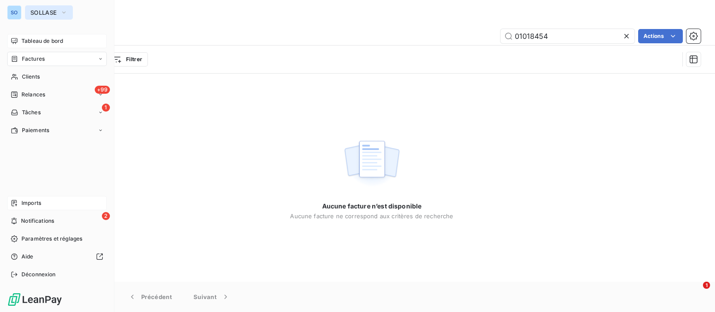
click at [27, 9] on button "SOLLASE" at bounding box center [49, 12] width 48 height 14
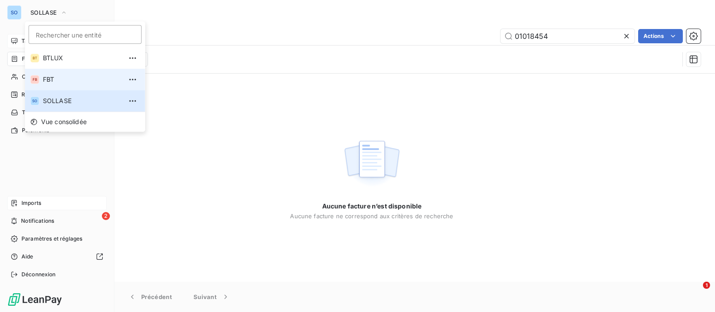
click at [50, 76] on span "FBT" at bounding box center [82, 79] width 79 height 9
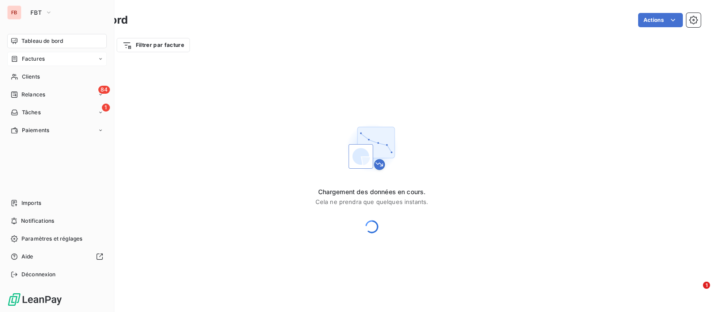
click at [34, 57] on span "Factures" at bounding box center [33, 59] width 23 height 8
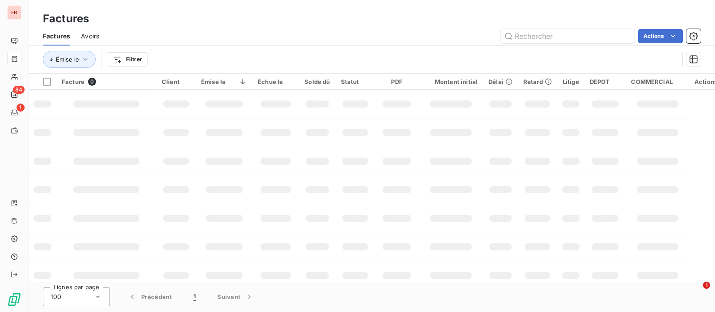
drag, startPoint x: 562, startPoint y: 34, endPoint x: 346, endPoint y: 23, distance: 215.7
click at [562, 34] on input "text" at bounding box center [568, 36] width 134 height 14
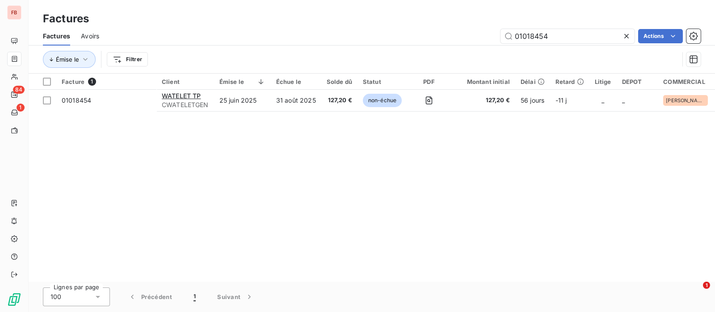
type input "01018454"
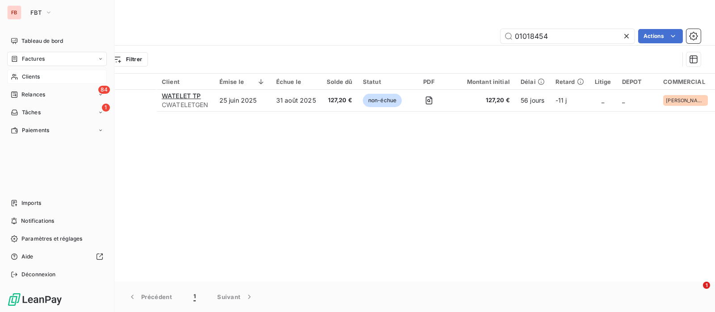
click at [27, 78] on span "Clients" at bounding box center [31, 77] width 18 height 8
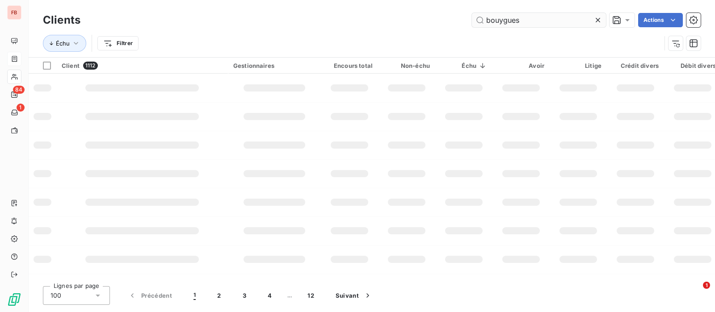
type input "bouygues"
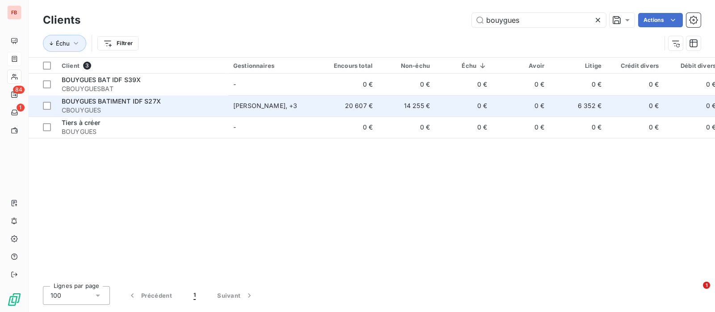
click at [114, 115] on td "BOUYGUES BATIMENT IDF S27X CBOUYGUES" at bounding box center [142, 105] width 172 height 21
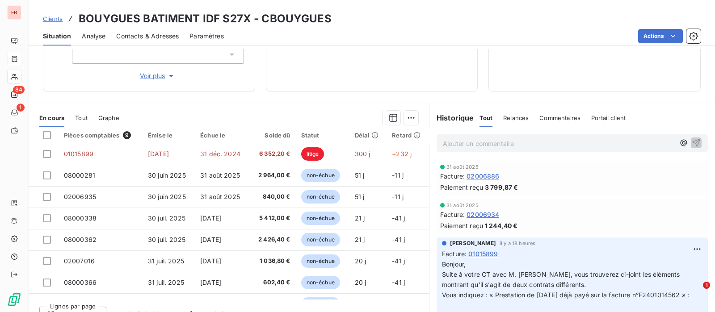
scroll to position [184, 0]
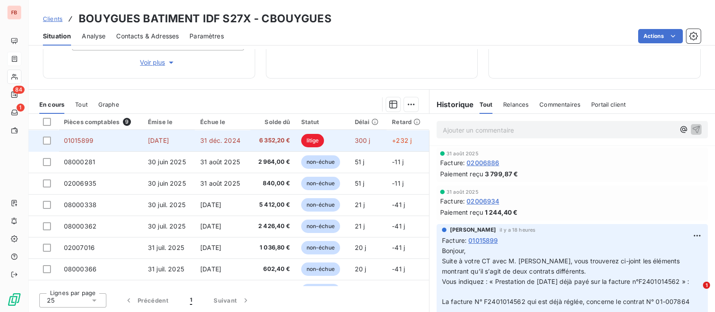
click at [212, 144] on td "31 déc. 2024" at bounding box center [222, 140] width 55 height 21
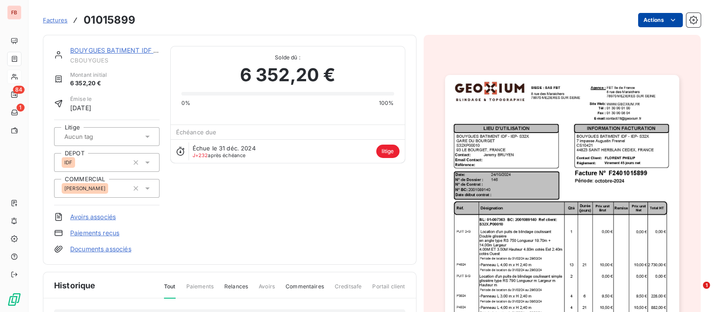
click at [659, 22] on html "FB 84 1 Factures 01015899 Actions BOUYGUES BATIMENT IDF S27X CBOUYGUES Montant …" at bounding box center [357, 156] width 715 height 312
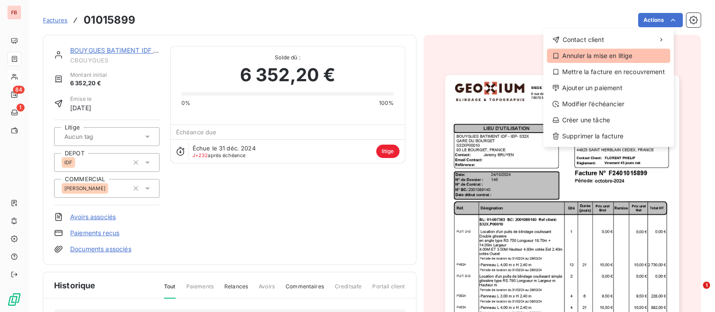
click at [589, 53] on div "Annuler la mise en litige" at bounding box center [608, 56] width 123 height 14
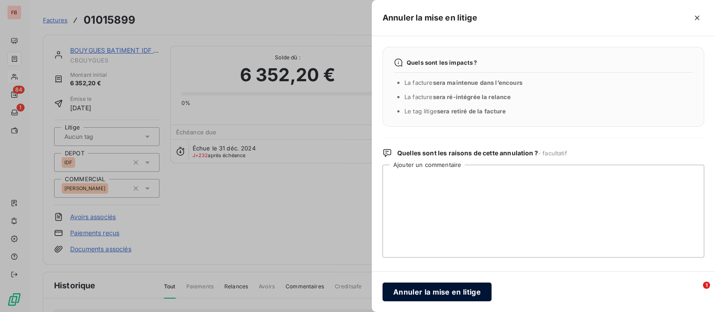
click at [458, 296] on button "Annuler la mise en litige" at bounding box center [437, 292] width 109 height 19
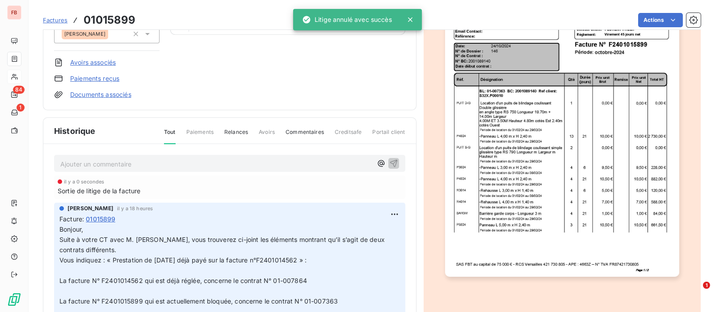
scroll to position [156, 0]
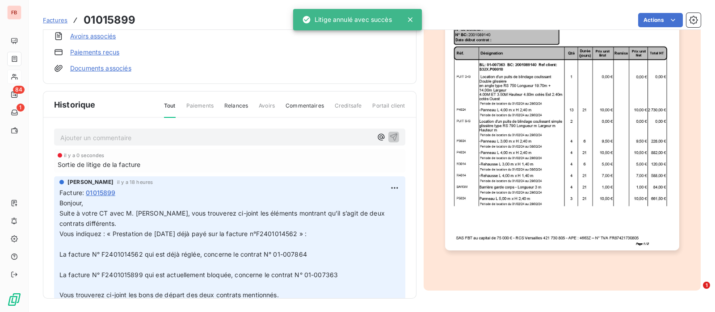
click at [179, 135] on p "Ajouter un commentaire ﻿" at bounding box center [216, 137] width 312 height 11
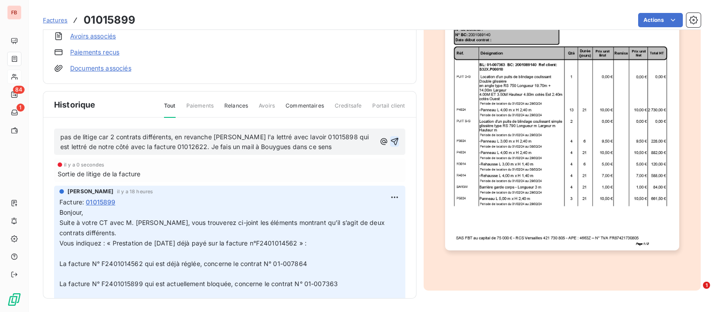
click at [390, 137] on icon "button" at bounding box center [394, 141] width 9 height 9
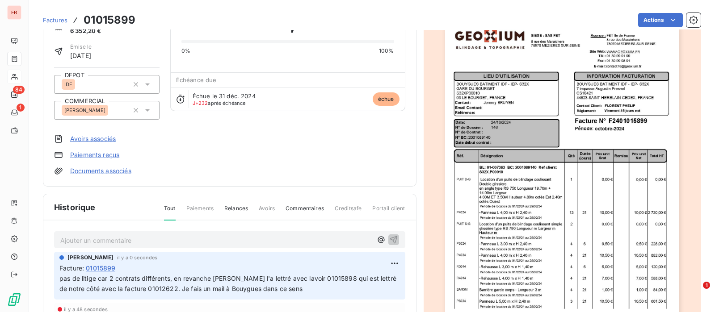
scroll to position [0, 0]
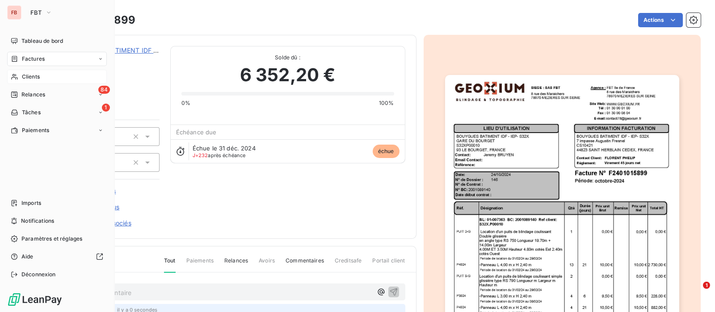
click at [39, 63] on div "Factures" at bounding box center [57, 59] width 100 height 14
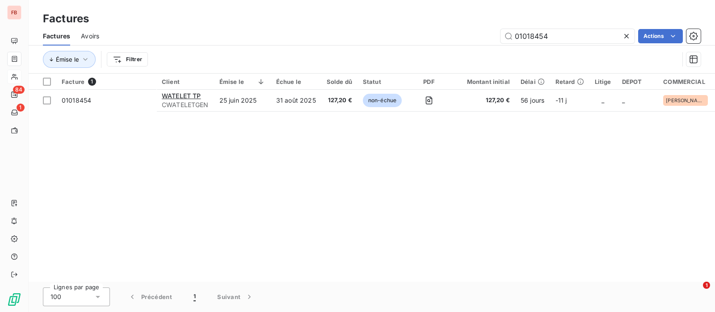
click at [92, 37] on span "Avoirs" at bounding box center [90, 36] width 18 height 9
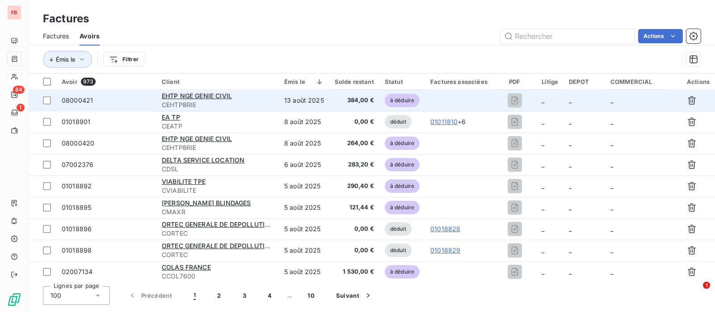
click at [216, 100] on div "EHTP NGE GENIE CIVIL" at bounding box center [218, 96] width 112 height 9
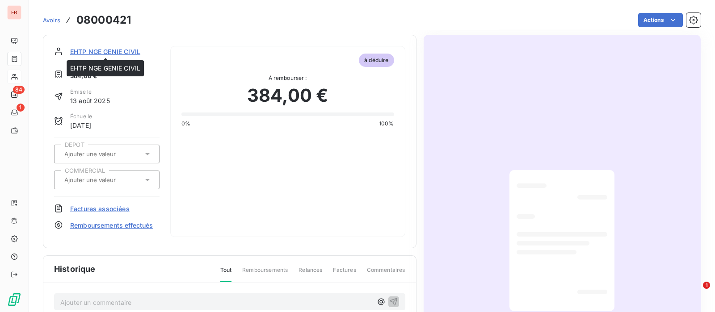
click at [118, 50] on span "EHTP NGE GENIE CIVIL" at bounding box center [105, 51] width 70 height 9
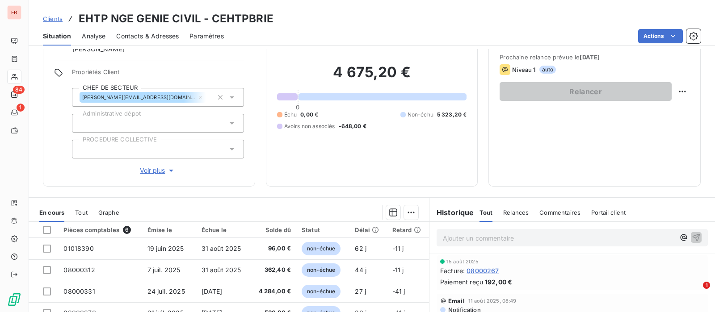
scroll to position [167, 0]
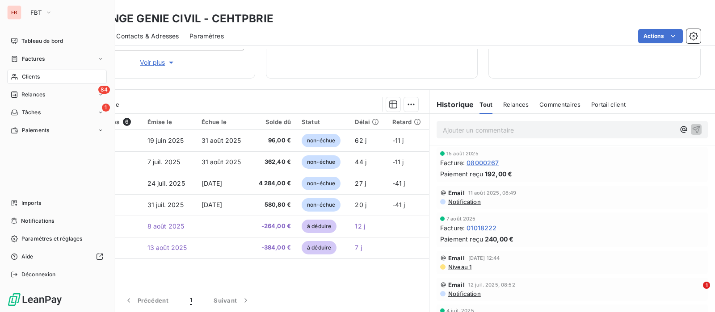
click at [22, 58] on span "Factures" at bounding box center [33, 59] width 23 height 8
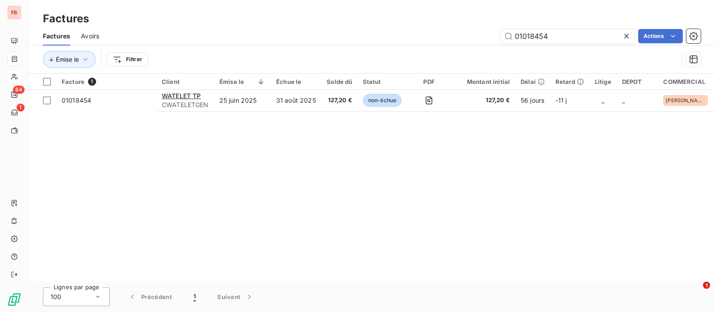
drag, startPoint x: 543, startPoint y: 31, endPoint x: 428, endPoint y: 7, distance: 117.9
click at [422, 31] on div "01018454 Actions" at bounding box center [405, 36] width 591 height 14
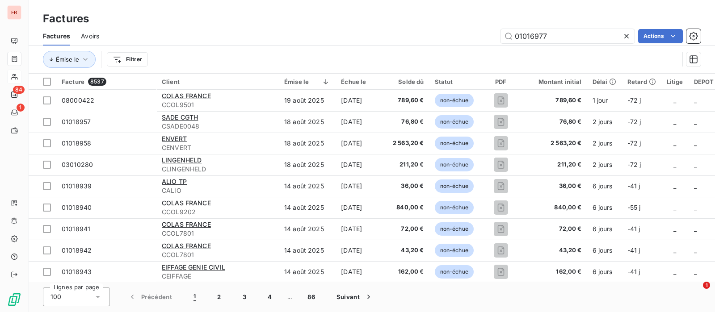
type input "01016977"
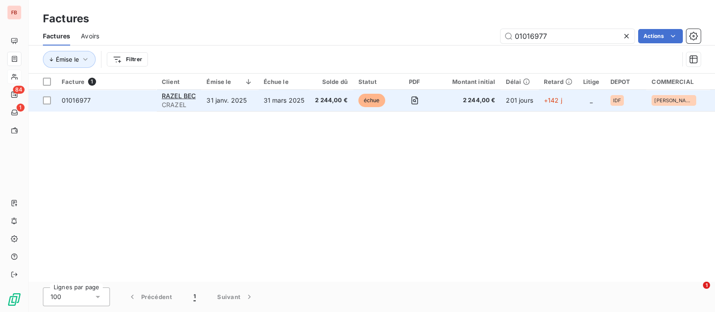
click at [251, 101] on td "31 janv. 2025" at bounding box center [229, 100] width 57 height 21
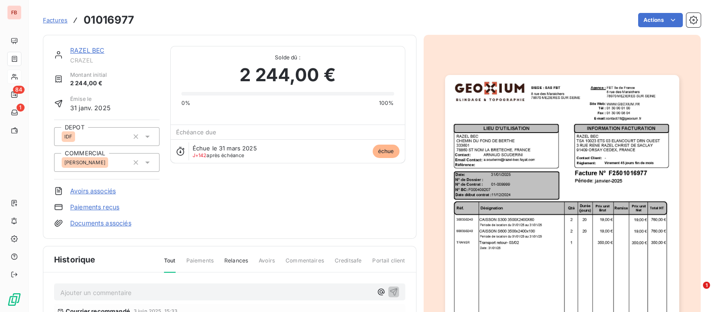
click at [104, 291] on p "Ajouter un commentaire ﻿" at bounding box center [216, 292] width 312 height 11
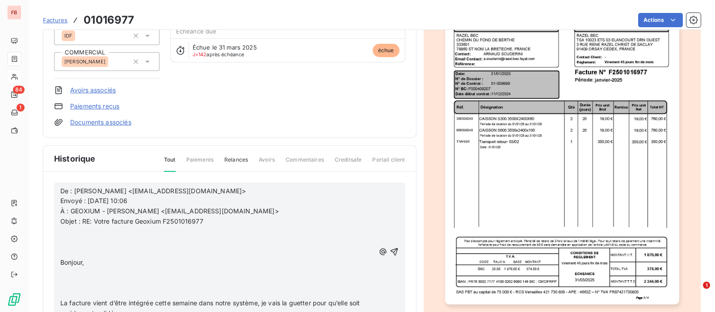
scroll to position [113, 0]
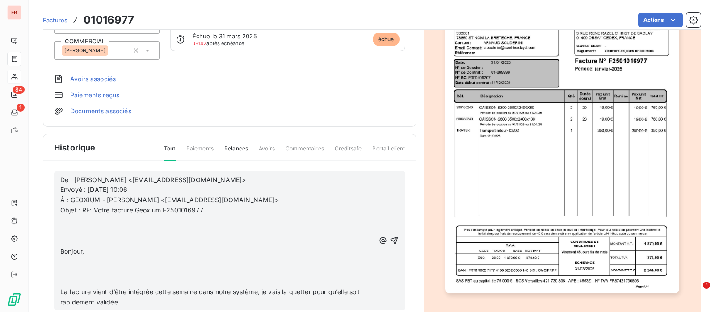
click at [103, 222] on p "﻿" at bounding box center [217, 221] width 315 height 10
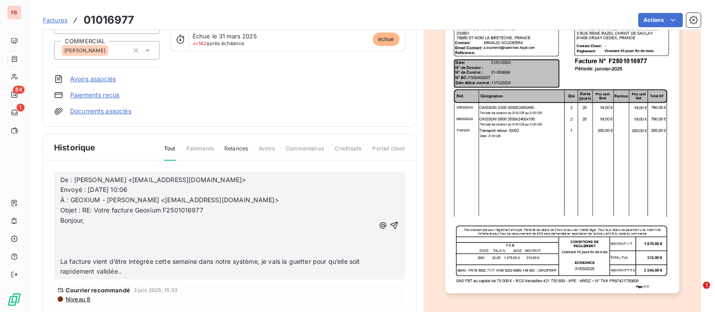
click at [92, 234] on p "﻿" at bounding box center [217, 231] width 315 height 10
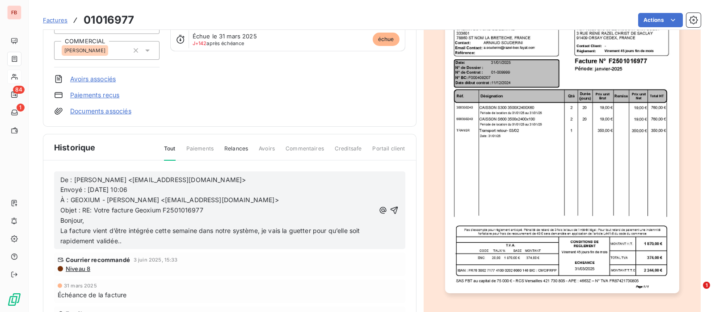
click at [390, 206] on icon "button" at bounding box center [394, 210] width 9 height 9
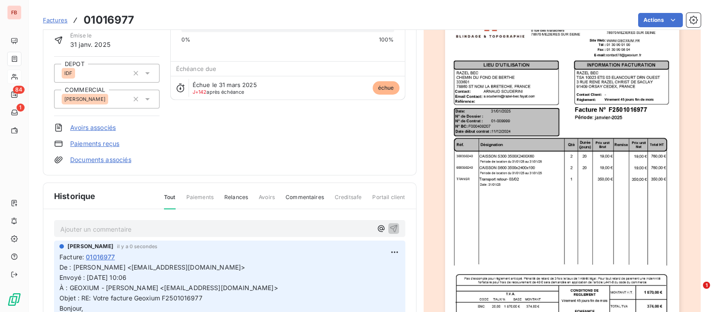
scroll to position [0, 0]
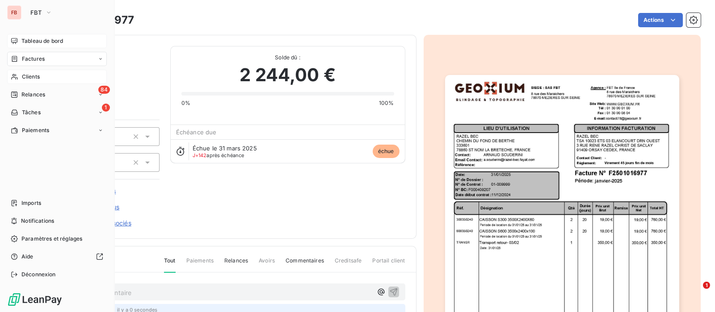
click at [22, 40] on span "Tableau de bord" at bounding box center [42, 41] width 42 height 8
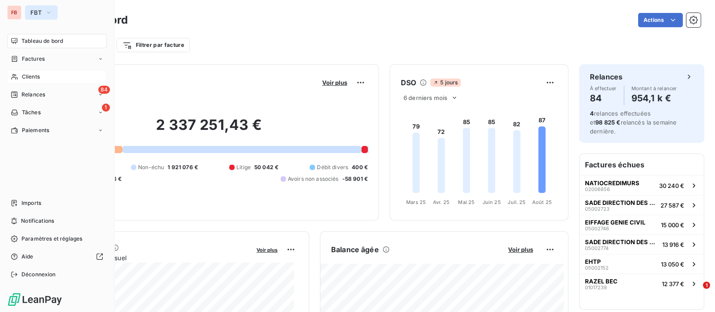
click at [32, 13] on span "FBT" at bounding box center [35, 12] width 11 height 7
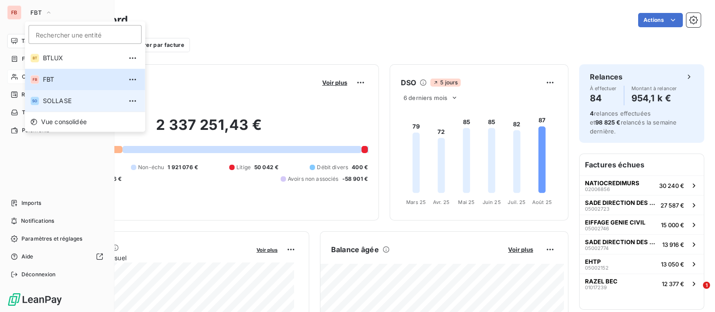
click at [44, 105] on span "SOLLASE" at bounding box center [82, 101] width 79 height 9
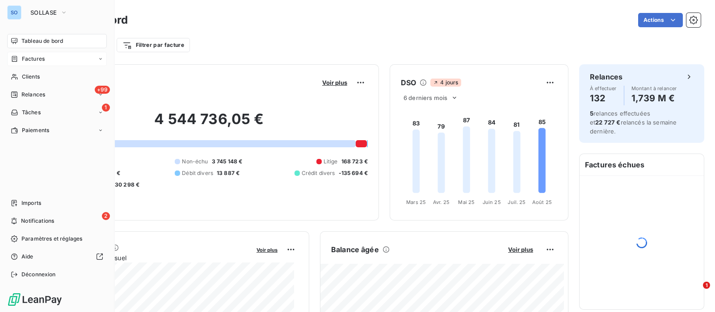
click at [34, 61] on span "Factures" at bounding box center [33, 59] width 23 height 8
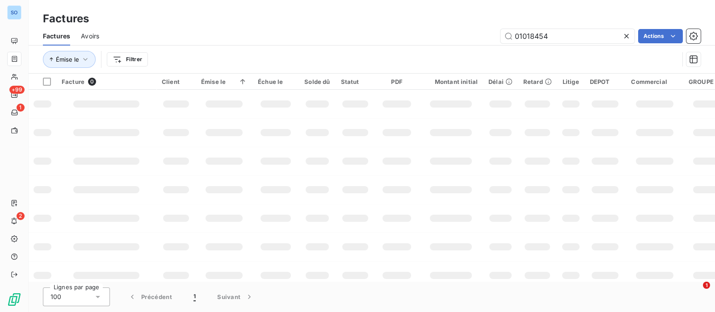
click at [627, 37] on icon at bounding box center [626, 36] width 9 height 9
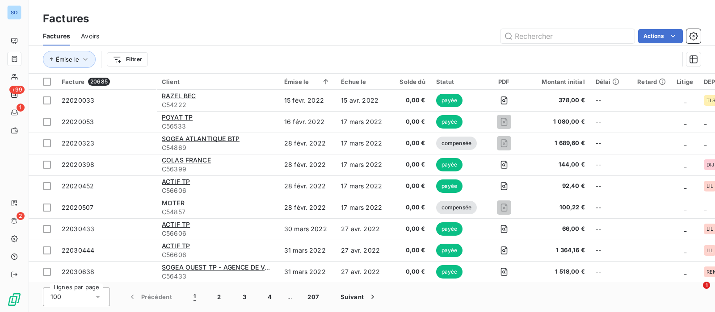
click at [137, 59] on html "SO +99 1 2 Factures Factures Avoirs Actions Émise le Filtrer Facture 20685 Clie…" at bounding box center [357, 156] width 715 height 312
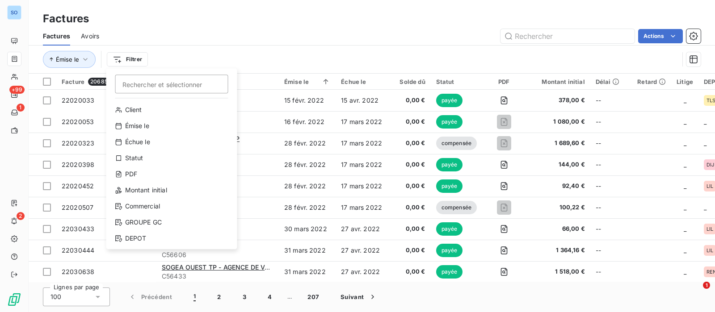
click at [155, 52] on html "SO +99 1 2 Factures Factures Avoirs Actions Émise le Filtrer Rechercher et séle…" at bounding box center [357, 156] width 715 height 312
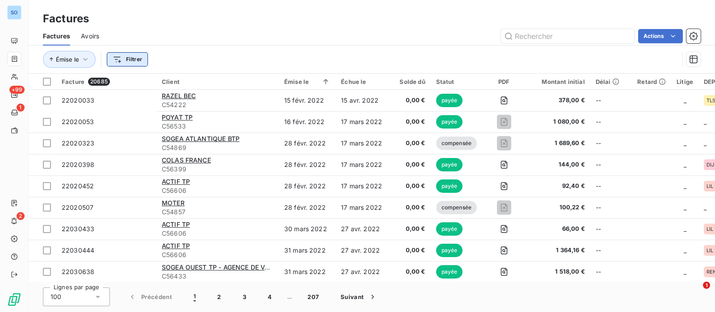
click at [133, 57] on html "SO +99 1 2 Factures Factures Avoirs Actions Émise le Filtrer Facture 20685 Clie…" at bounding box center [357, 156] width 715 height 312
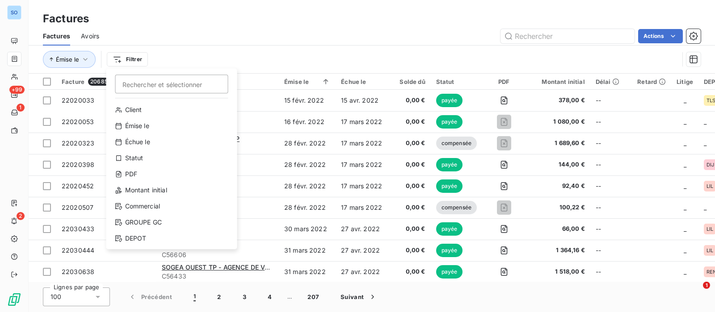
drag, startPoint x: 253, startPoint y: 45, endPoint x: 216, endPoint y: 43, distance: 37.1
click at [255, 45] on html "SO +99 1 2 Factures Factures Avoirs Actions Émise le Filtrer Rechercher et séle…" at bounding box center [357, 156] width 715 height 312
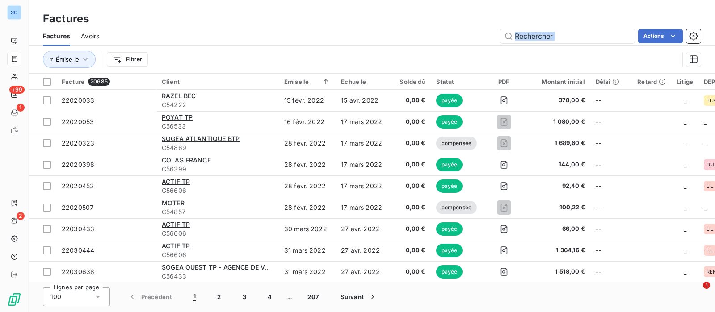
click at [130, 59] on html "SO +99 1 2 Factures Factures Avoirs Actions Émise le Filtrer Facture 20685 Clie…" at bounding box center [357, 156] width 715 height 312
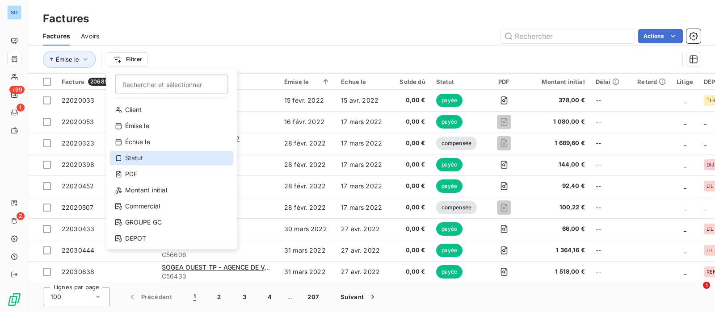
click at [142, 155] on div "Statut" at bounding box center [172, 158] width 124 height 14
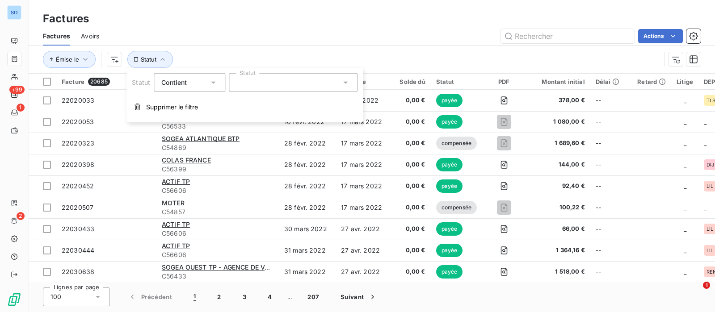
click at [269, 84] on div at bounding box center [293, 82] width 129 height 19
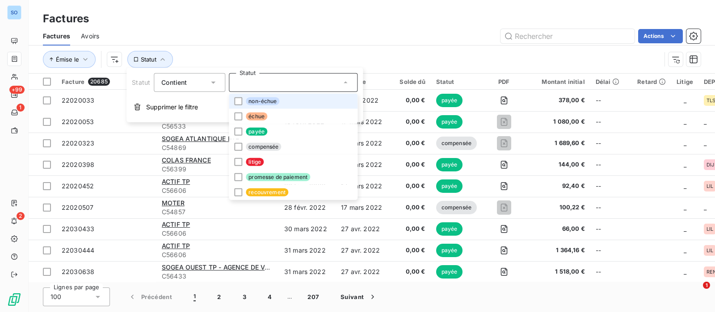
click at [270, 99] on span "non-échue" at bounding box center [263, 101] width 34 height 8
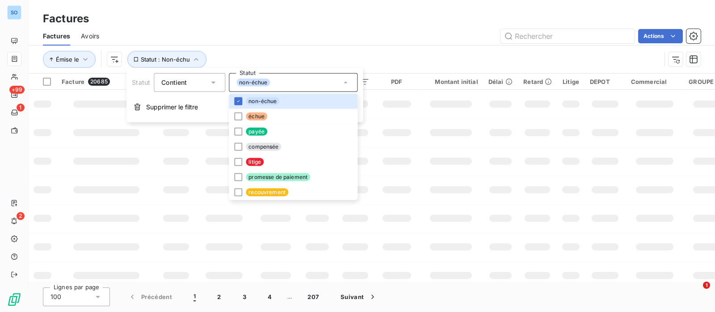
click at [361, 32] on div "Actions" at bounding box center [405, 36] width 591 height 14
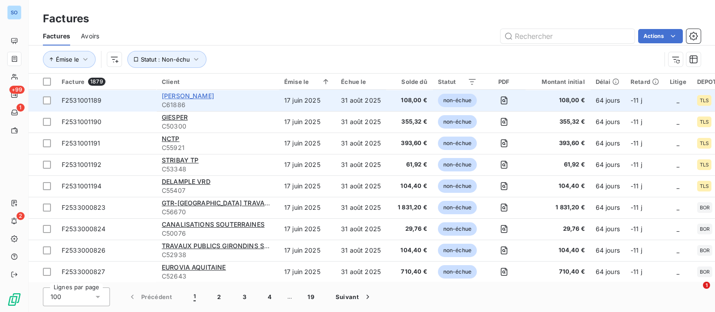
click at [175, 95] on span "BEATO TP" at bounding box center [188, 96] width 52 height 8
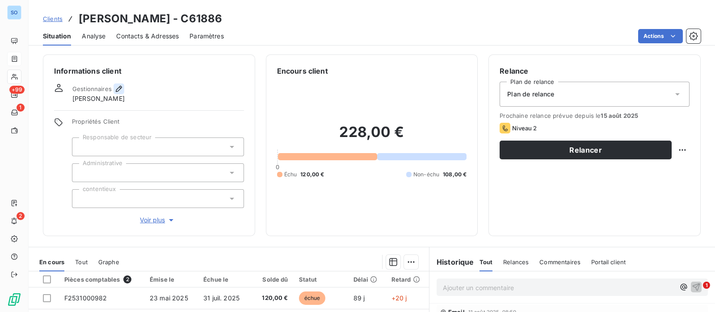
click at [119, 89] on icon "button" at bounding box center [119, 89] width 6 height 6
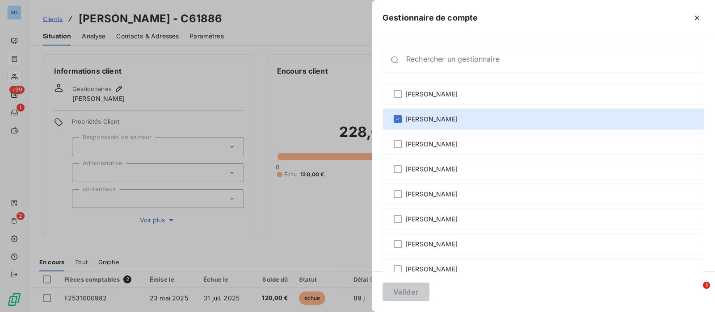
click at [244, 72] on div at bounding box center [357, 156] width 715 height 312
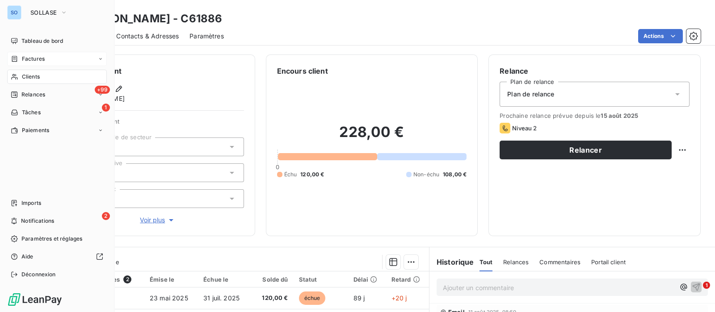
click at [23, 58] on span "Factures" at bounding box center [33, 59] width 23 height 8
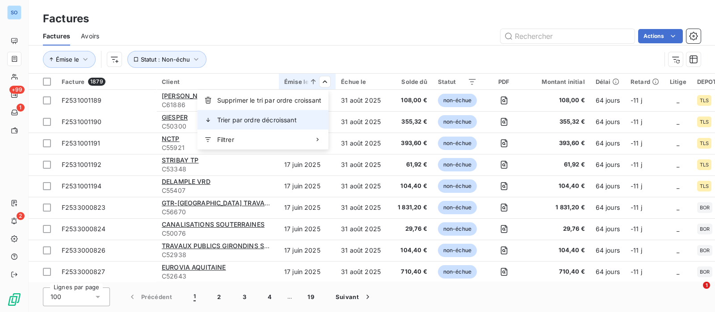
click at [289, 118] on span "Trier par ordre décroissant" at bounding box center [257, 120] width 80 height 9
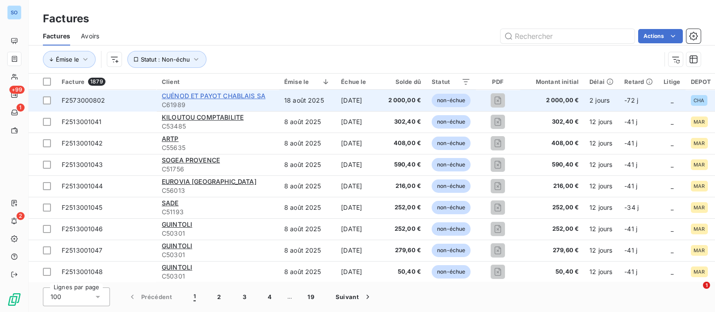
click at [210, 93] on span "CUÉNOD ET PAYOT CHABLAIS SA" at bounding box center [214, 96] width 104 height 8
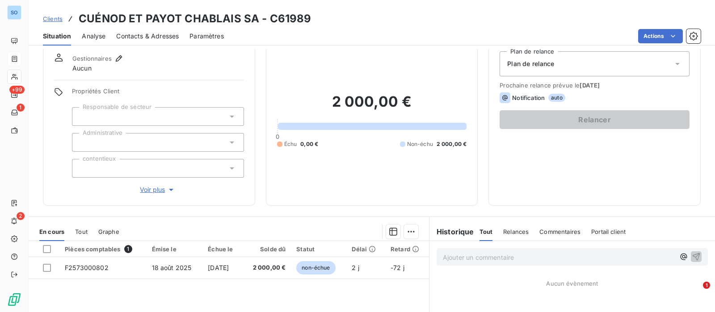
scroll to position [55, 0]
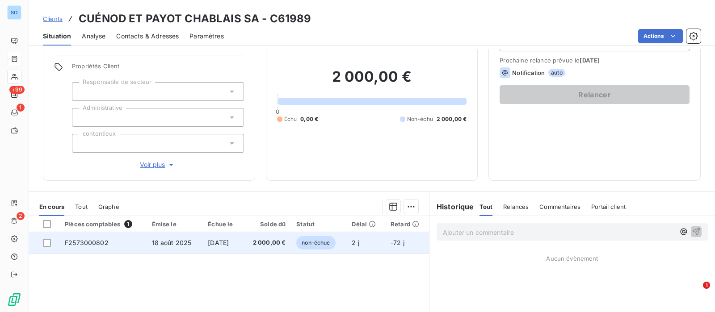
click at [208, 239] on span "31 oct. 2025" at bounding box center [218, 243] width 21 height 8
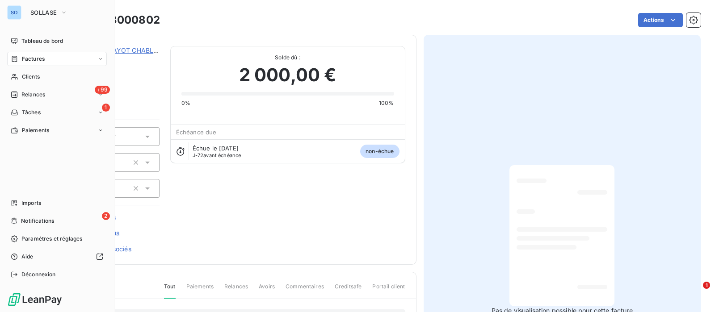
click at [39, 61] on span "Factures" at bounding box center [33, 59] width 23 height 8
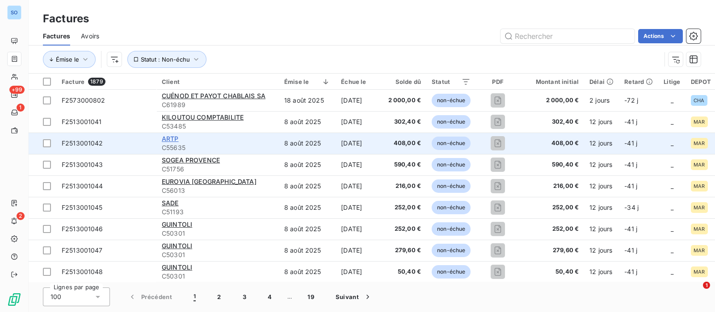
click at [176, 139] on span "ARTP" at bounding box center [170, 139] width 17 height 8
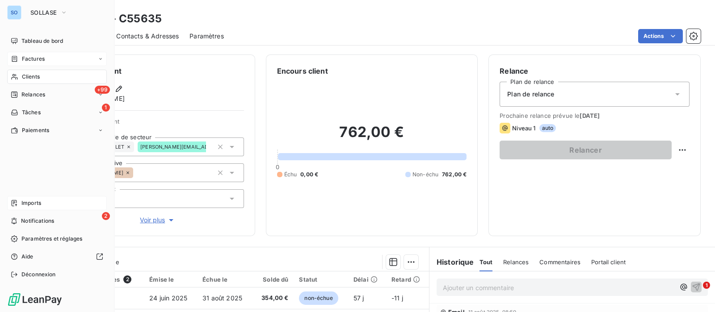
click at [34, 201] on span "Imports" at bounding box center [31, 203] width 20 height 8
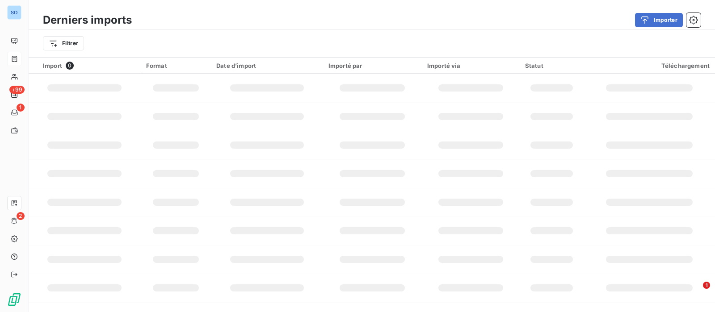
click at [665, 19] on button "Importer" at bounding box center [659, 20] width 48 height 14
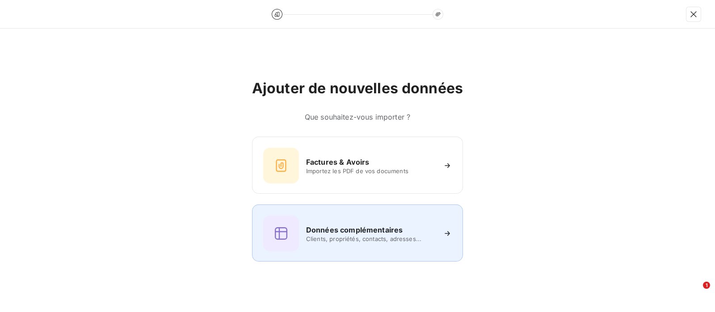
click at [349, 236] on span "Clients, propriétés, contacts, adresses..." at bounding box center [371, 239] width 130 height 7
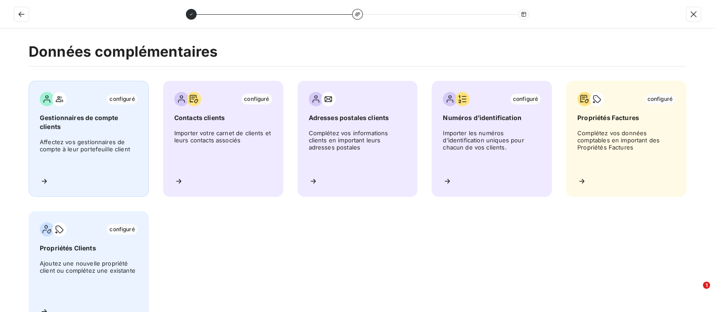
click at [98, 148] on span "Affectez vos gestionnaires de compte à leur portefeuille client" at bounding box center [89, 154] width 98 height 31
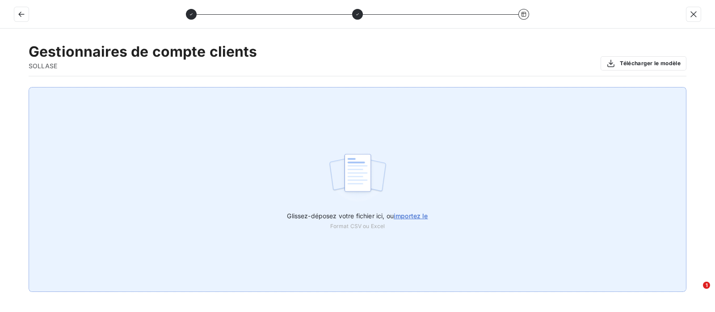
click at [409, 213] on span "importez le" at bounding box center [411, 216] width 34 height 8
click at [0, 88] on input "Glissez-déposez votre fichier ici, ou importez le" at bounding box center [0, 87] width 0 height 0
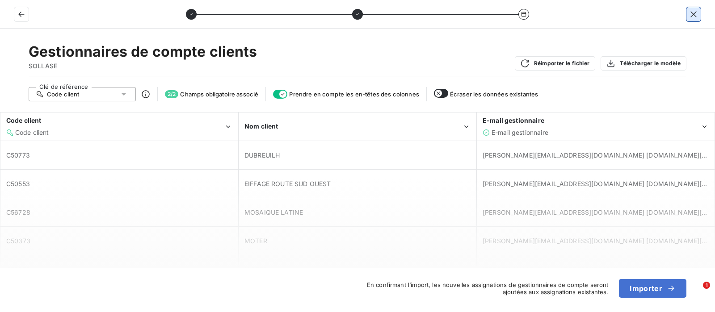
click at [696, 11] on icon "button" at bounding box center [693, 14] width 9 height 9
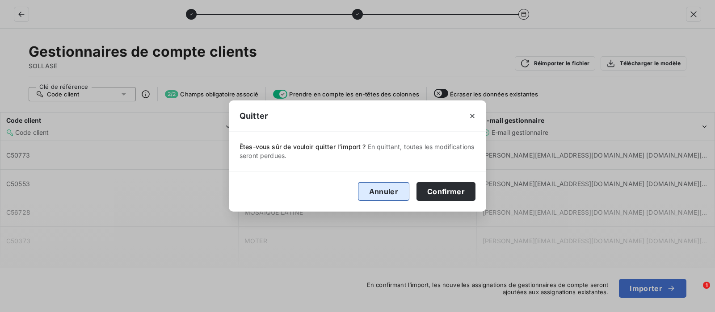
click at [384, 191] on button "Annuler" at bounding box center [383, 191] width 51 height 19
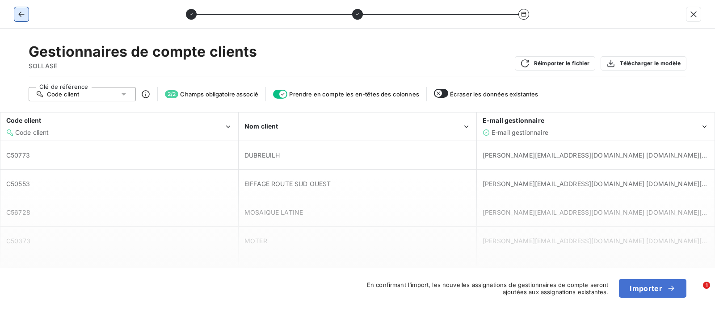
click at [21, 8] on button "button" at bounding box center [21, 14] width 14 height 14
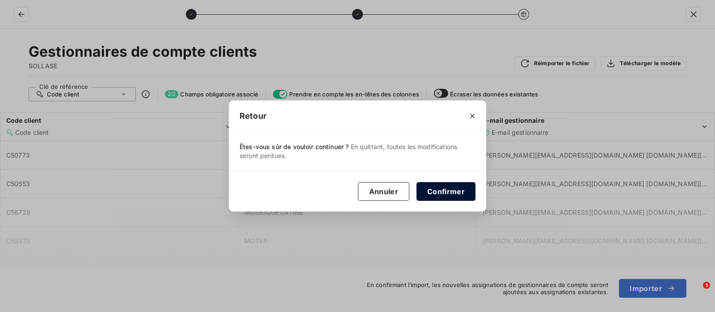
click at [460, 185] on button "Confirmer" at bounding box center [446, 191] width 59 height 19
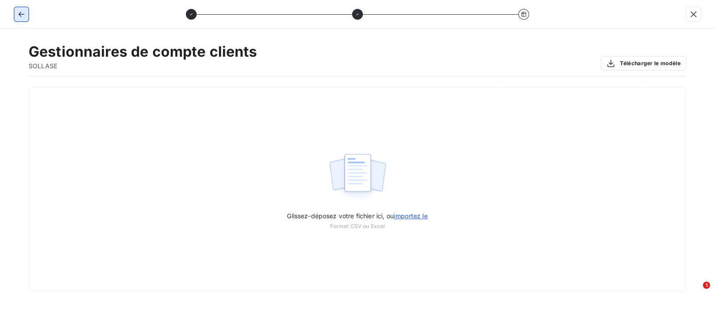
click at [23, 13] on icon "button" at bounding box center [21, 14] width 9 height 9
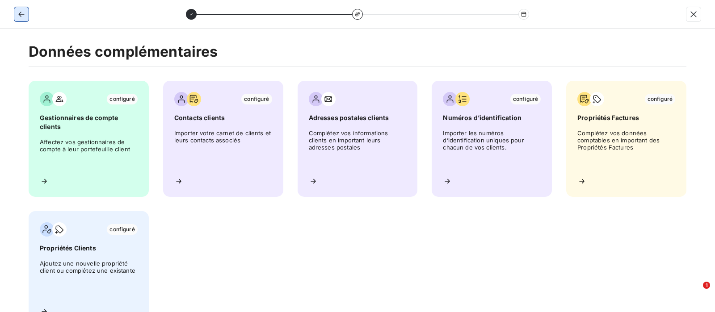
click at [25, 13] on icon "button" at bounding box center [21, 14] width 9 height 9
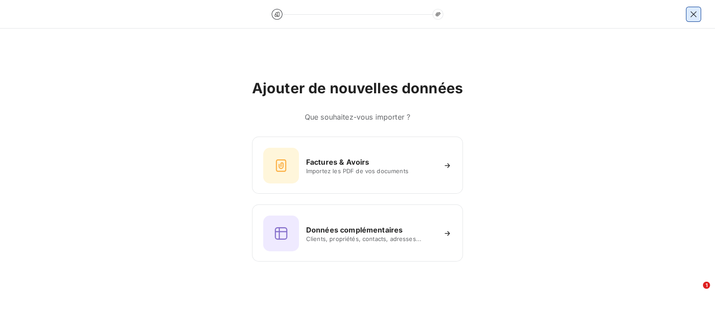
click at [697, 15] on icon "button" at bounding box center [693, 14] width 9 height 9
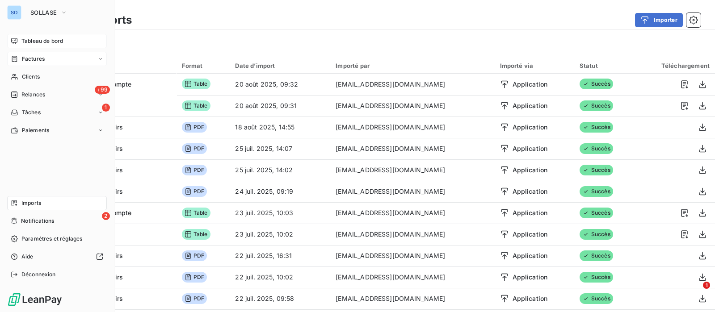
click at [22, 44] on span "Tableau de bord" at bounding box center [42, 41] width 42 height 8
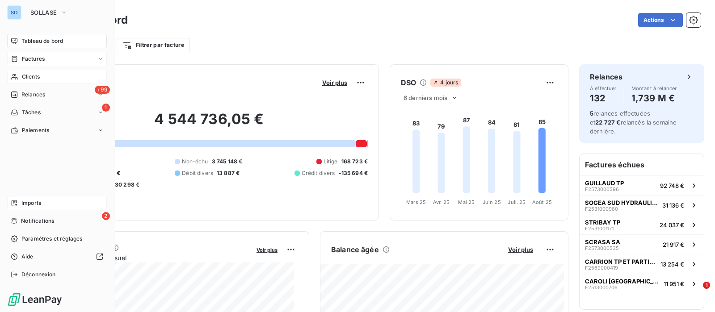
click at [27, 72] on div "Clients" at bounding box center [57, 77] width 100 height 14
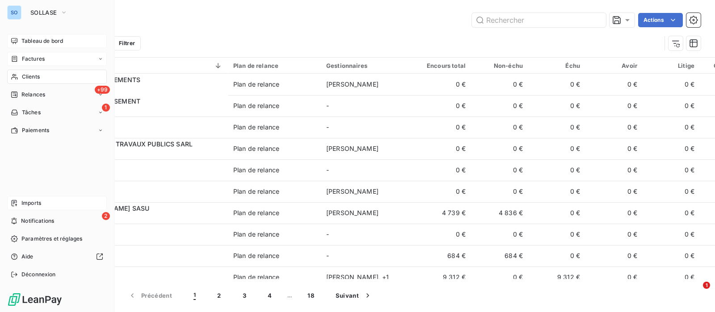
click at [27, 58] on span "Factures" at bounding box center [33, 59] width 23 height 8
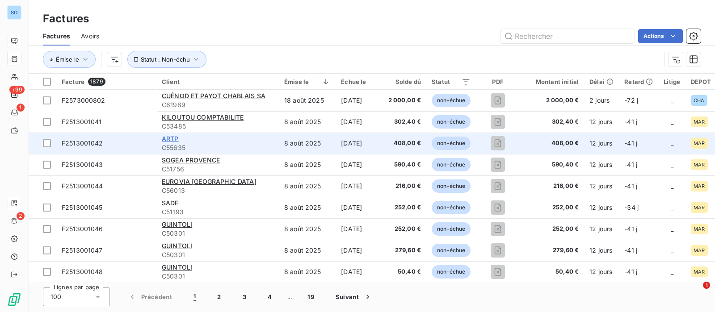
click at [169, 137] on span "ARTP" at bounding box center [170, 139] width 17 height 8
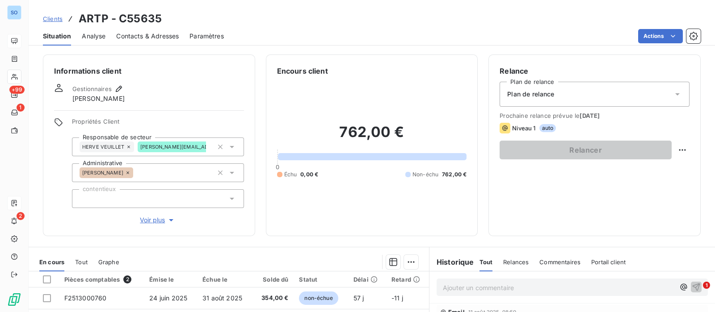
click at [256, 148] on icon at bounding box center [258, 146] width 5 height 5
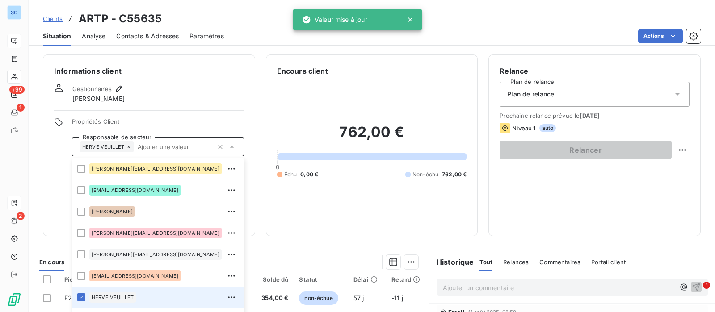
click at [183, 90] on div "Gestionnaires Sébastien Chartier" at bounding box center [149, 94] width 190 height 20
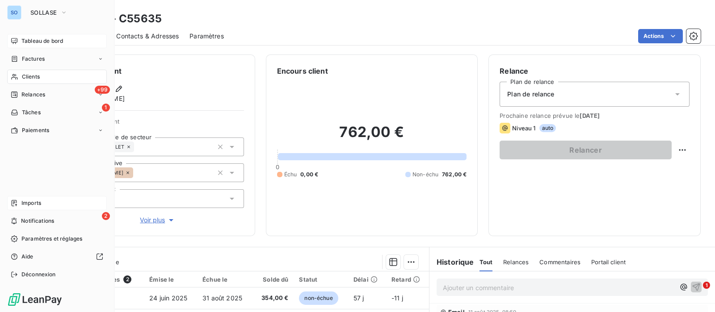
click at [19, 37] on div "Tableau de bord" at bounding box center [57, 41] width 100 height 14
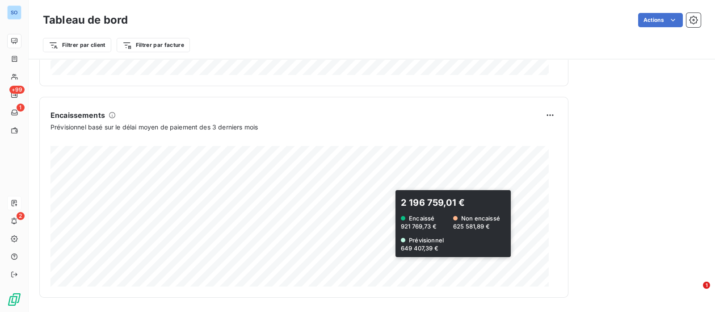
scroll to position [111, 0]
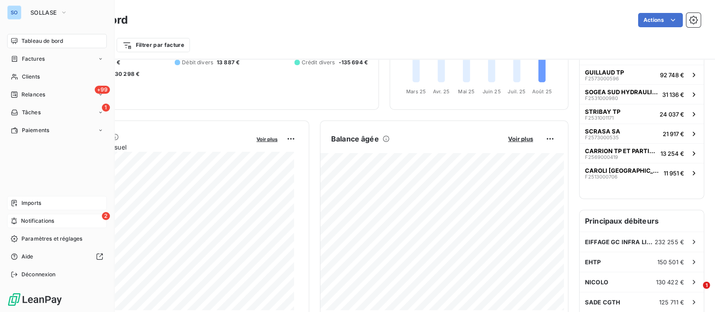
click at [21, 218] on span "Notifications" at bounding box center [37, 221] width 33 height 8
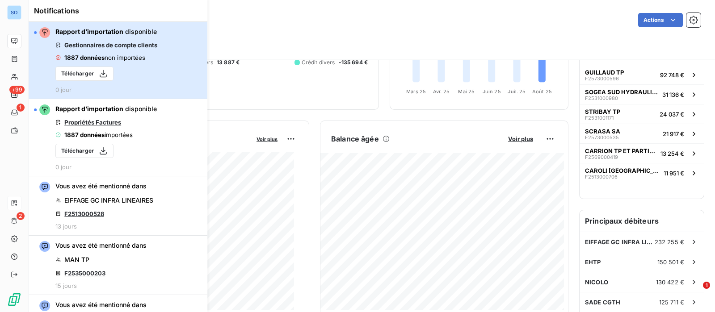
click at [180, 70] on button "Rapport d’importation disponible Gestionnaires de compte clients 1887 données n…" at bounding box center [118, 60] width 179 height 77
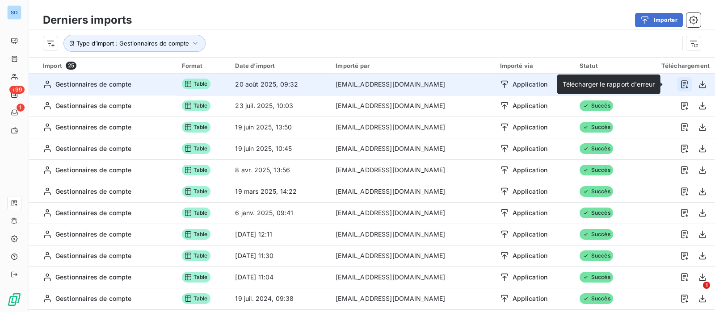
click at [680, 85] on icon "button" at bounding box center [684, 84] width 9 height 9
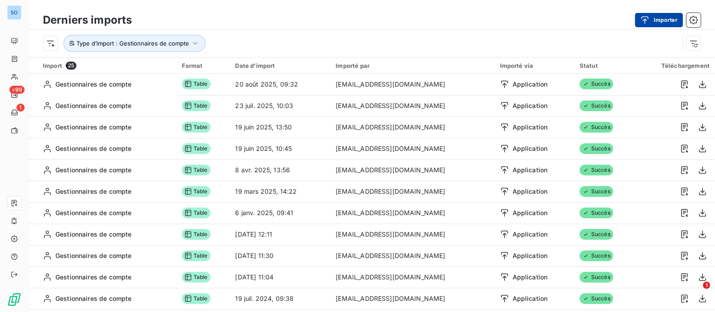
click at [657, 16] on button "Importer" at bounding box center [659, 20] width 48 height 14
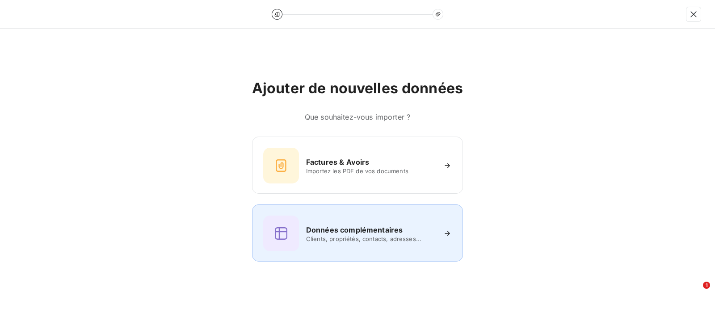
click at [344, 236] on span "Clients, propriétés, contacts, adresses..." at bounding box center [371, 239] width 130 height 7
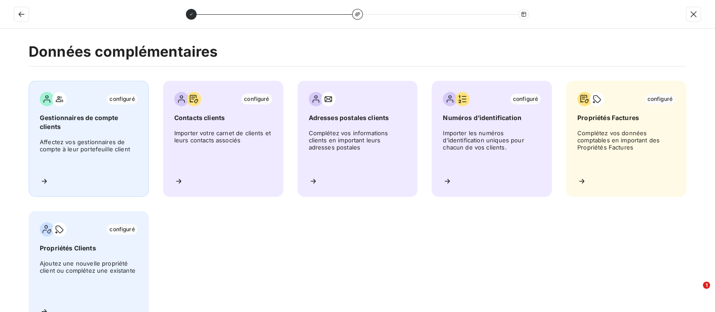
click at [85, 158] on span "Affectez vos gestionnaires de compte à leur portefeuille client" at bounding box center [89, 154] width 98 height 31
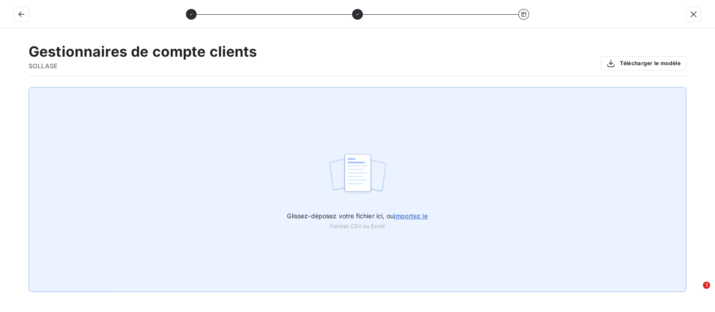
click at [416, 218] on span "importez le" at bounding box center [411, 216] width 34 height 8
click at [0, 88] on input "Glissez-déposez votre fichier ici, ou importez le" at bounding box center [0, 87] width 0 height 0
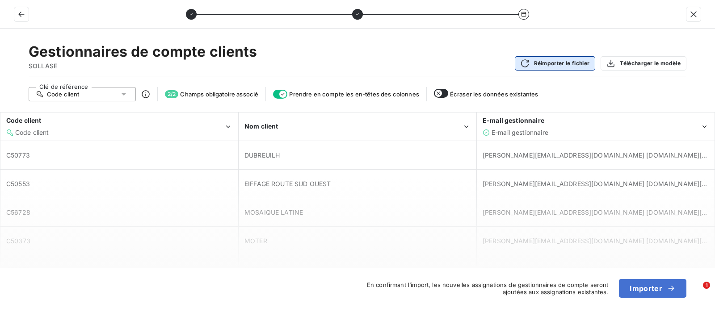
click at [563, 62] on button "Réimporter le fichier" at bounding box center [555, 63] width 81 height 14
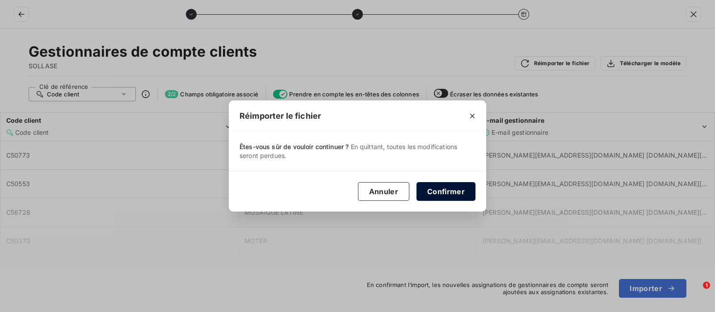
click at [463, 187] on button "Confirmer" at bounding box center [446, 191] width 59 height 19
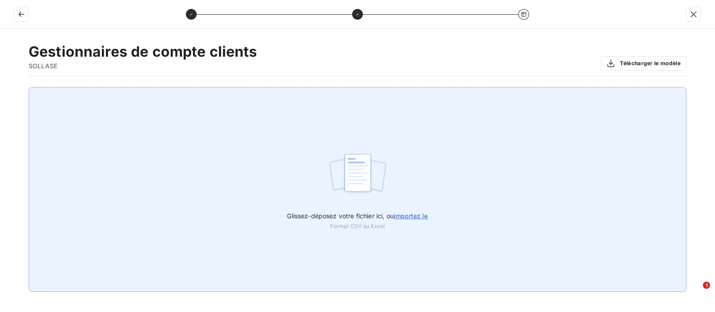
click at [425, 217] on span "importez le" at bounding box center [411, 216] width 34 height 8
click at [0, 88] on input "Glissez-déposez votre fichier ici, ou importez le" at bounding box center [0, 87] width 0 height 0
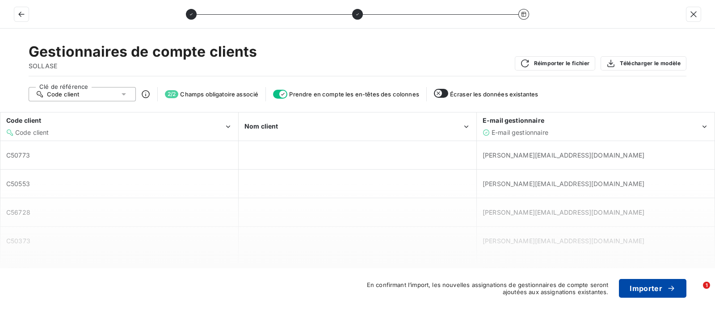
click at [656, 286] on button "Importer" at bounding box center [652, 288] width 67 height 19
